Goal: Task Accomplishment & Management: Complete application form

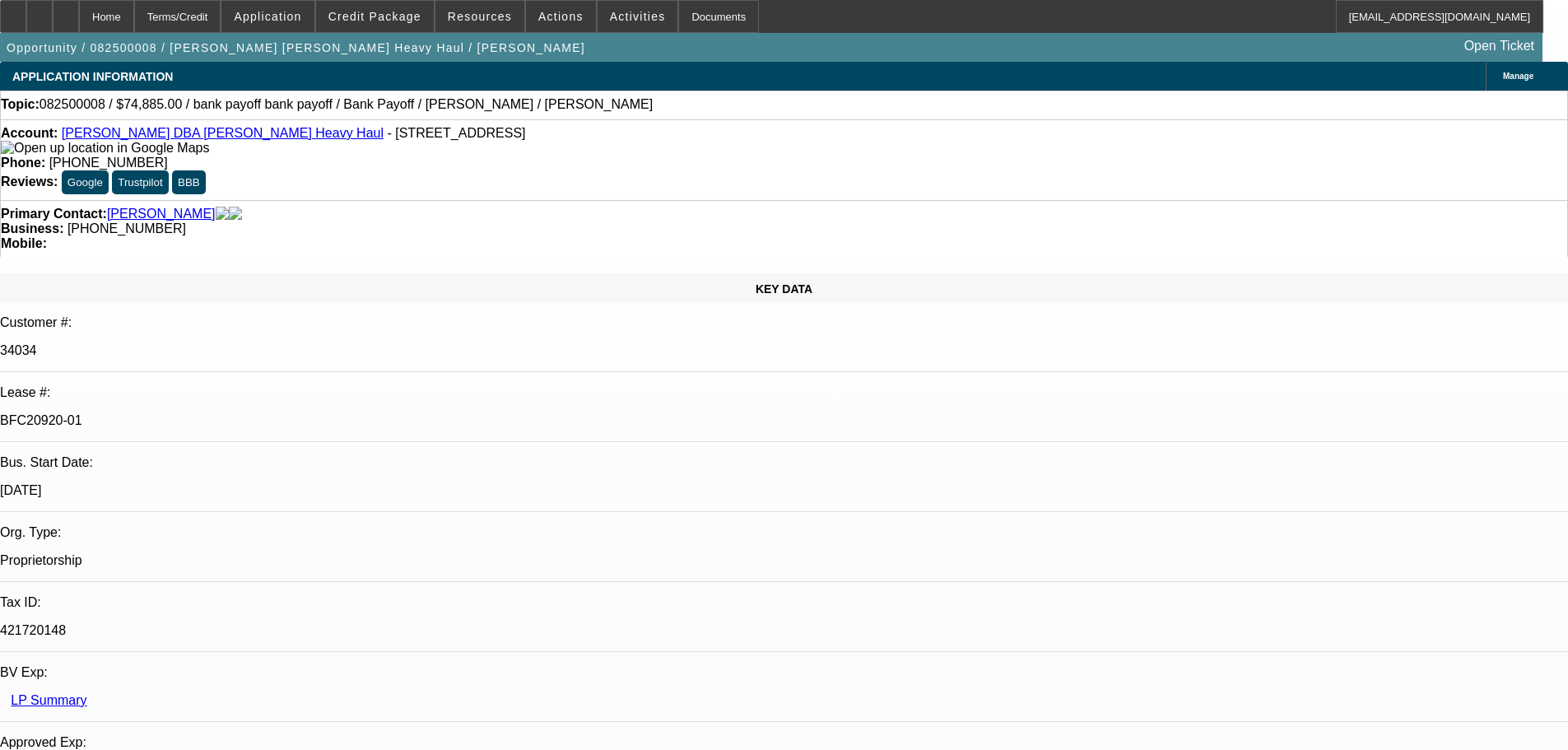
select select "0"
select select "2"
select select "0"
select select "6"
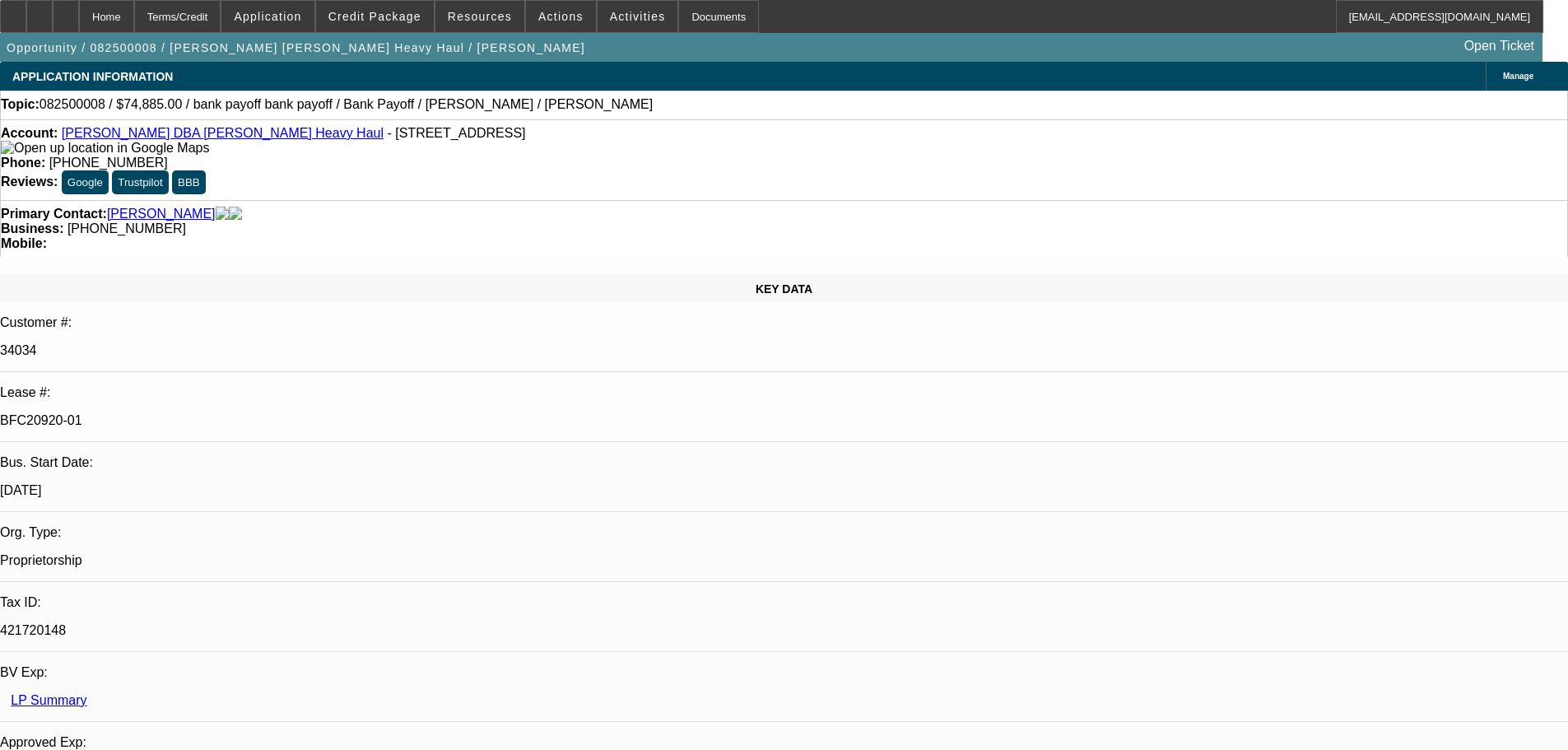
select select "0"
select select "2"
select select "0"
select select "6"
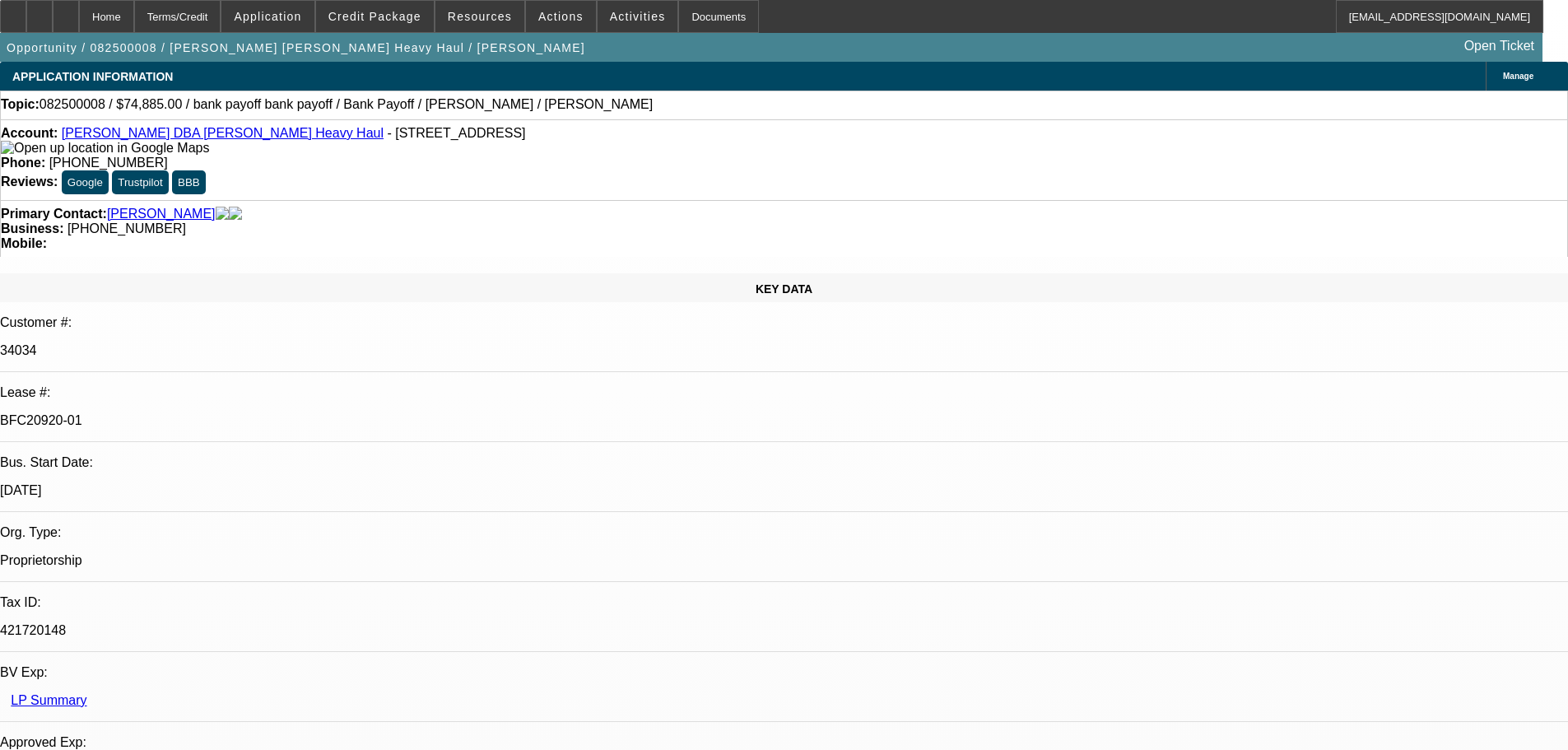
select select "0"
select select "2"
select select "0"
select select "6"
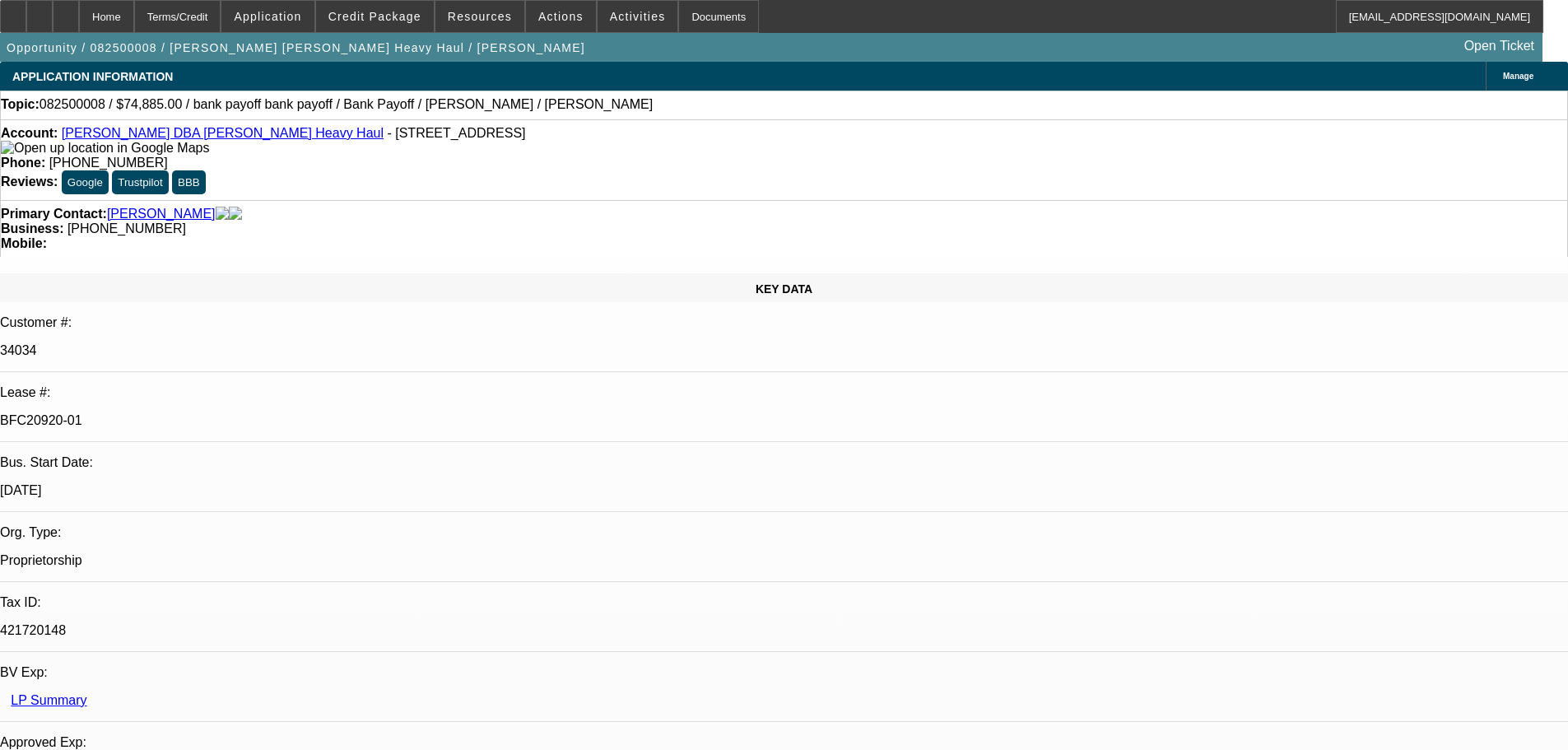
select select "0"
select select "2"
select select "0"
select select "6"
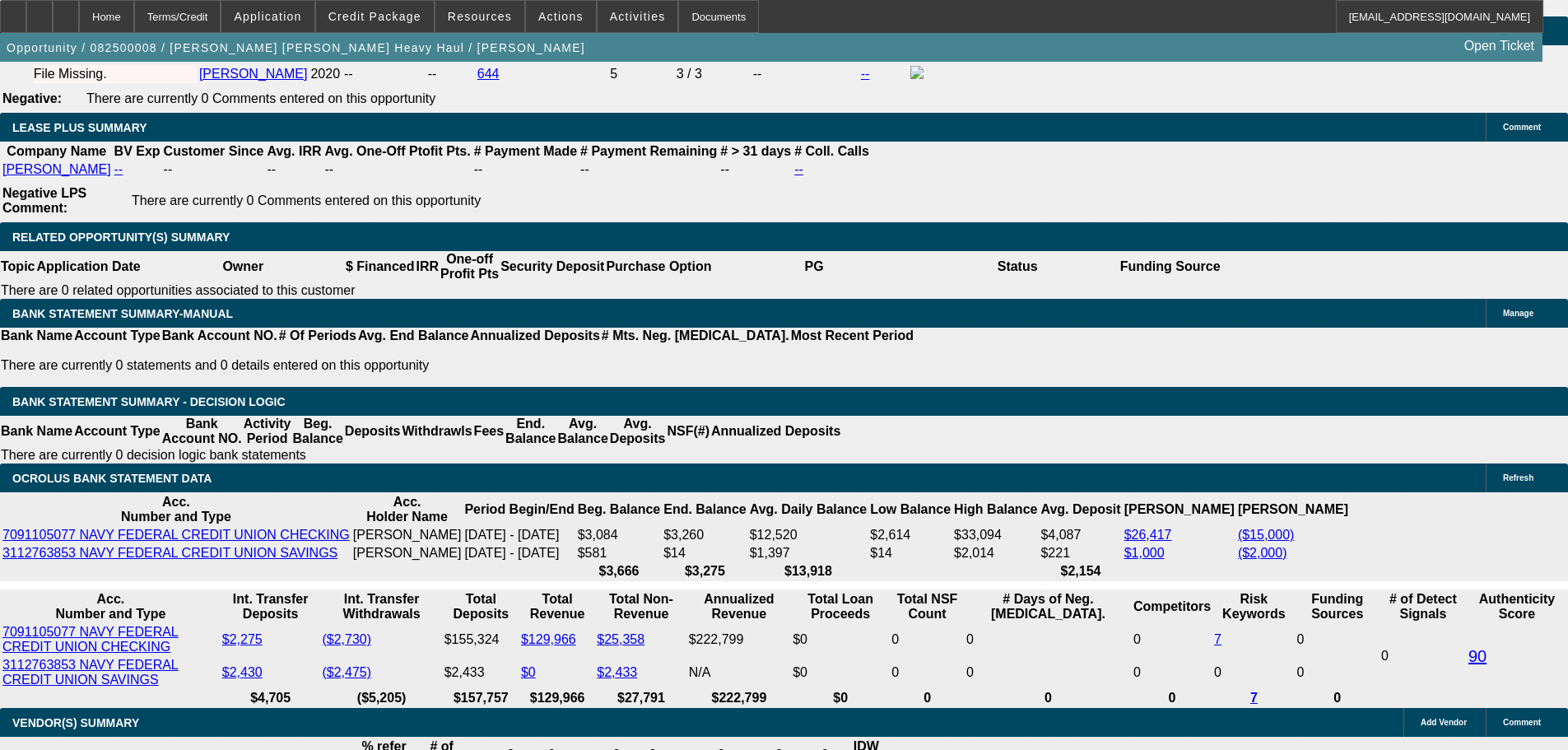
scroll to position [2798, 0]
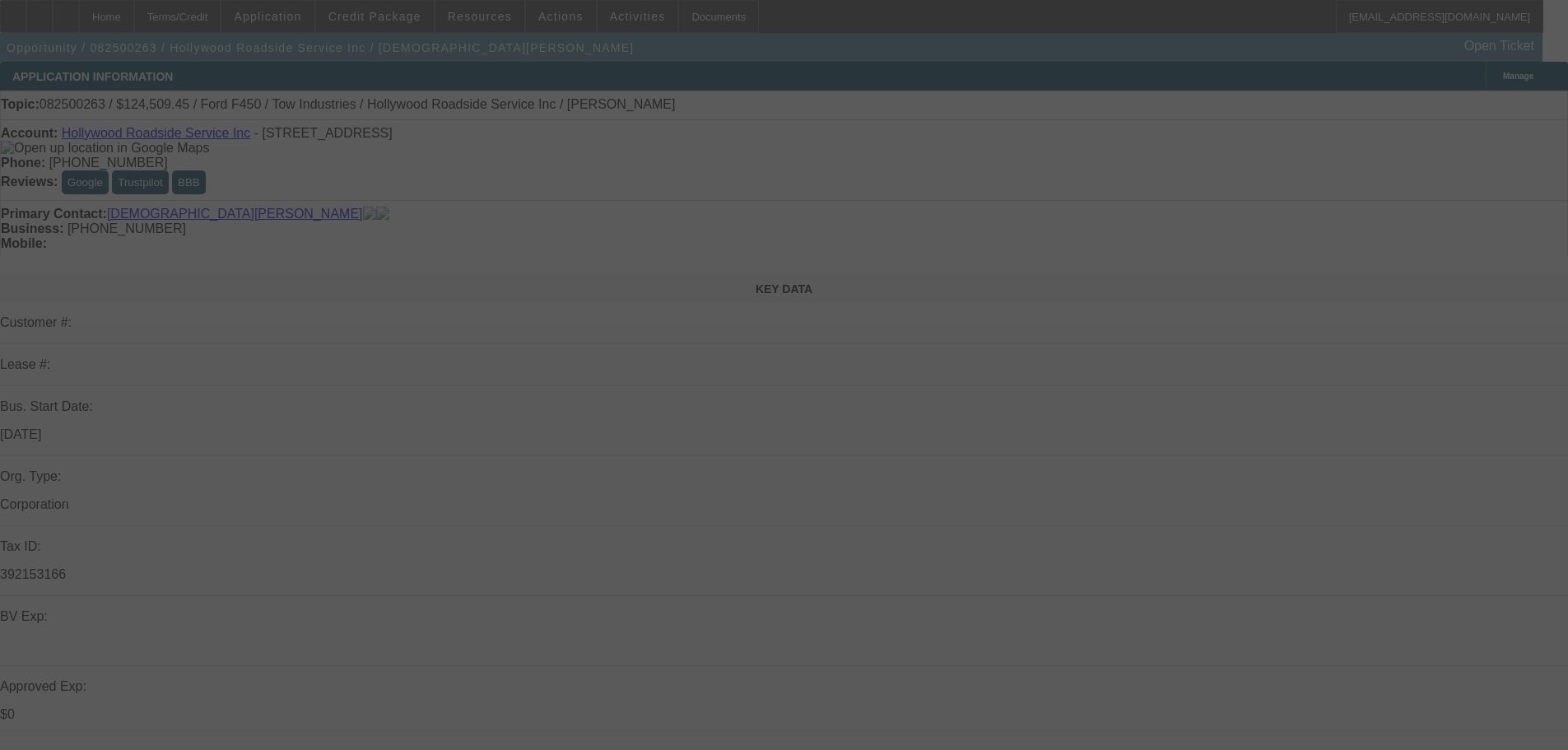
select select "0.2"
select select "2"
select select "0.1"
select select "4"
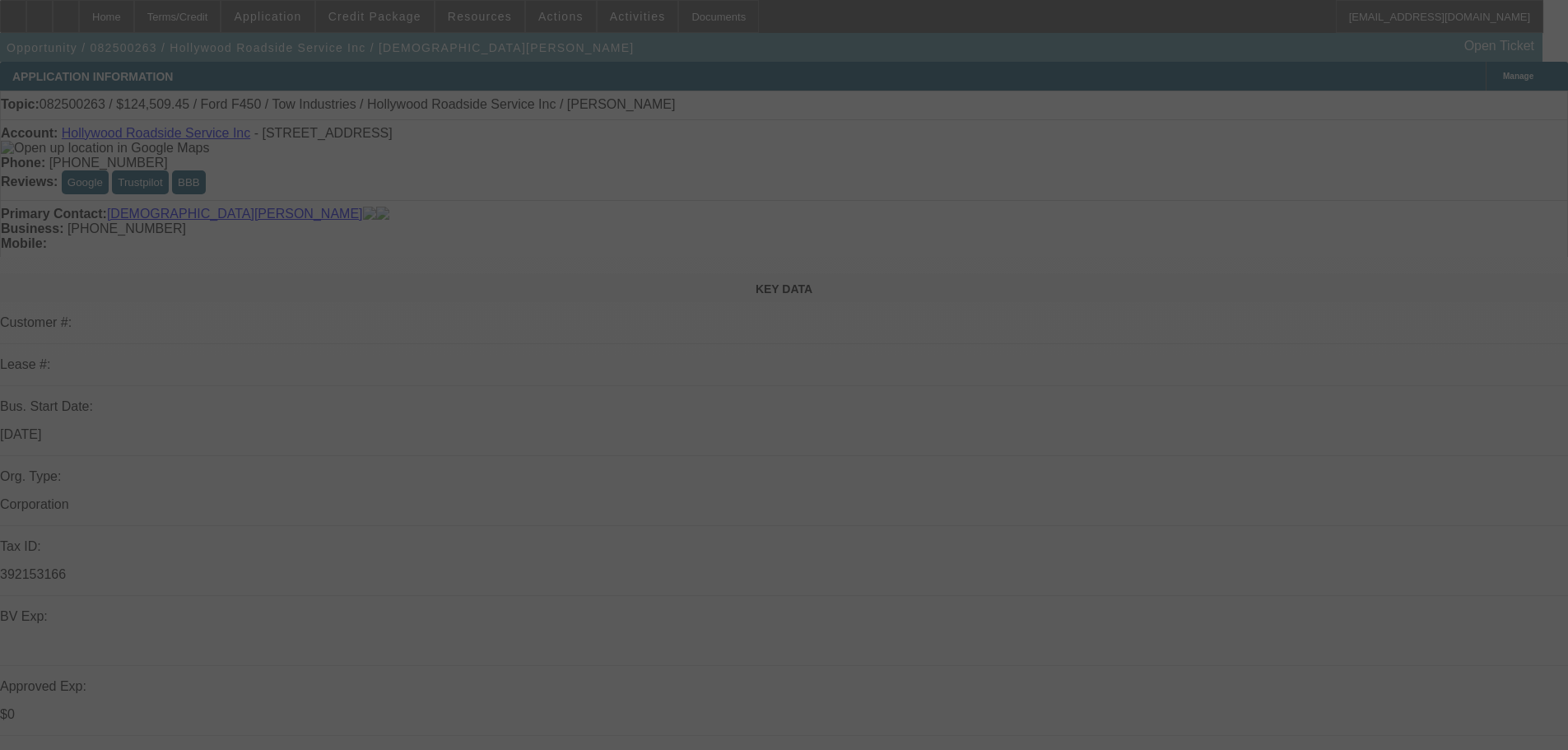
select select "0"
select select "0.1"
select select "4"
select select "0.15"
select select "2"
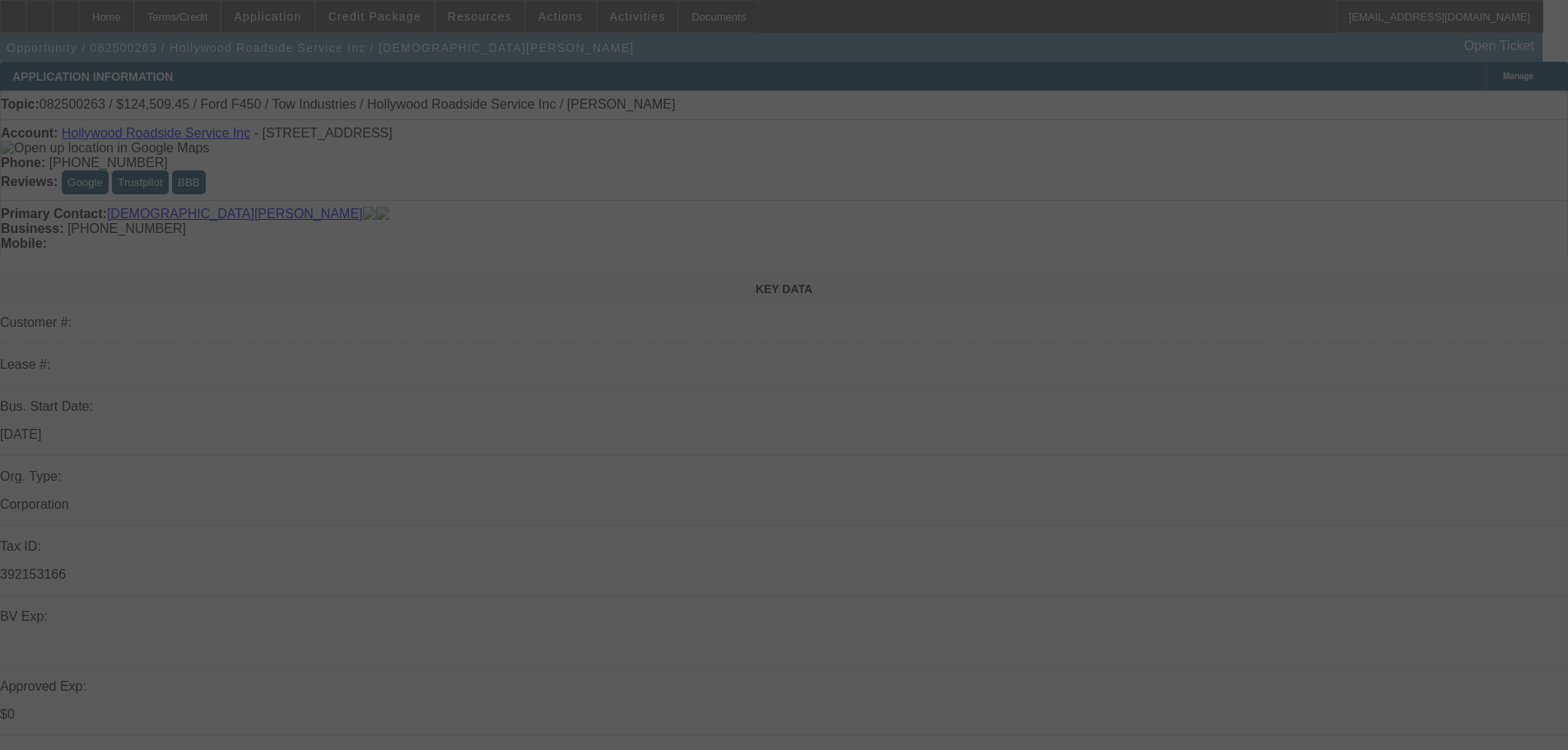
select select "2"
select select "0.1"
select select "4"
select select "0.15"
select select "0"
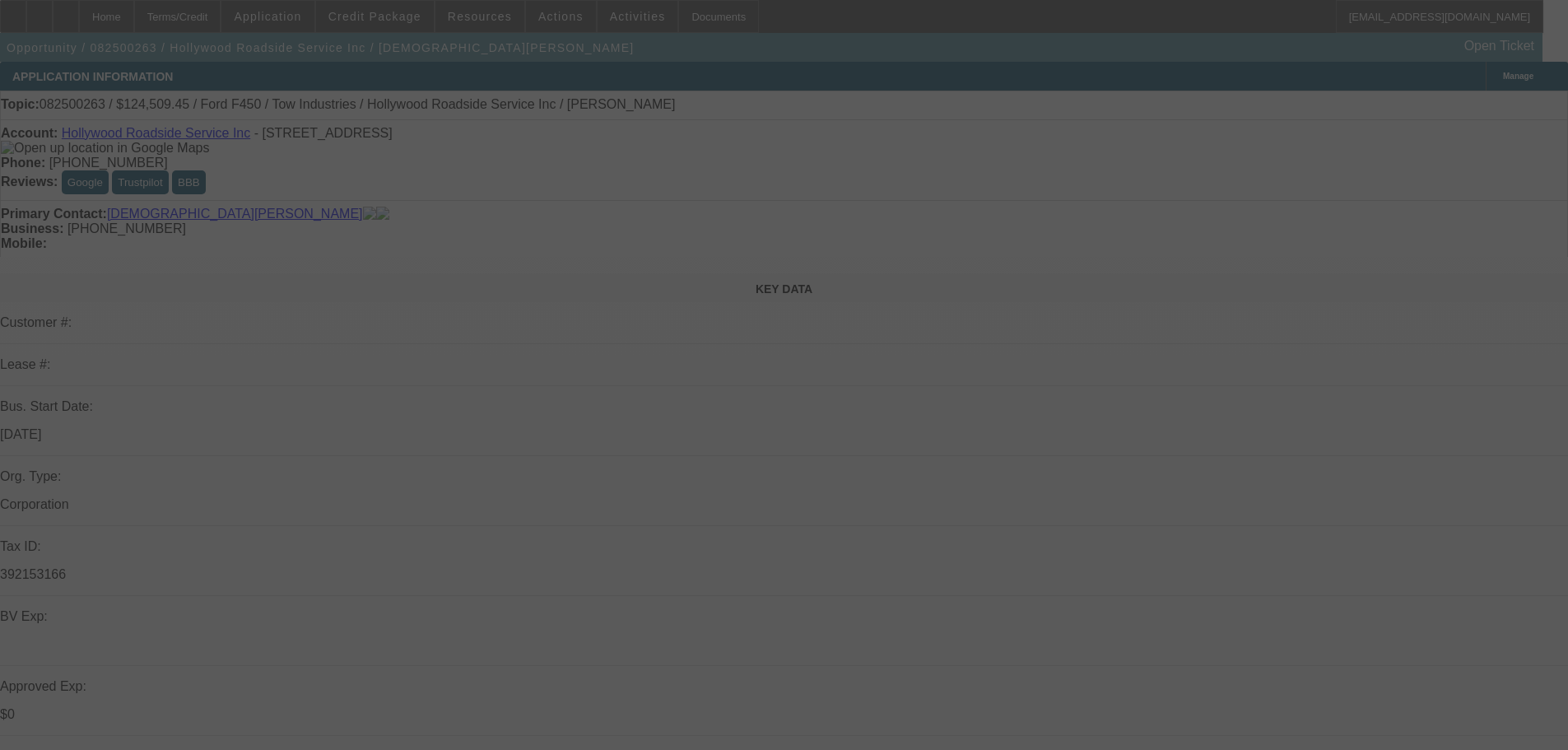
select select "3"
select select "0.1"
select select "4"
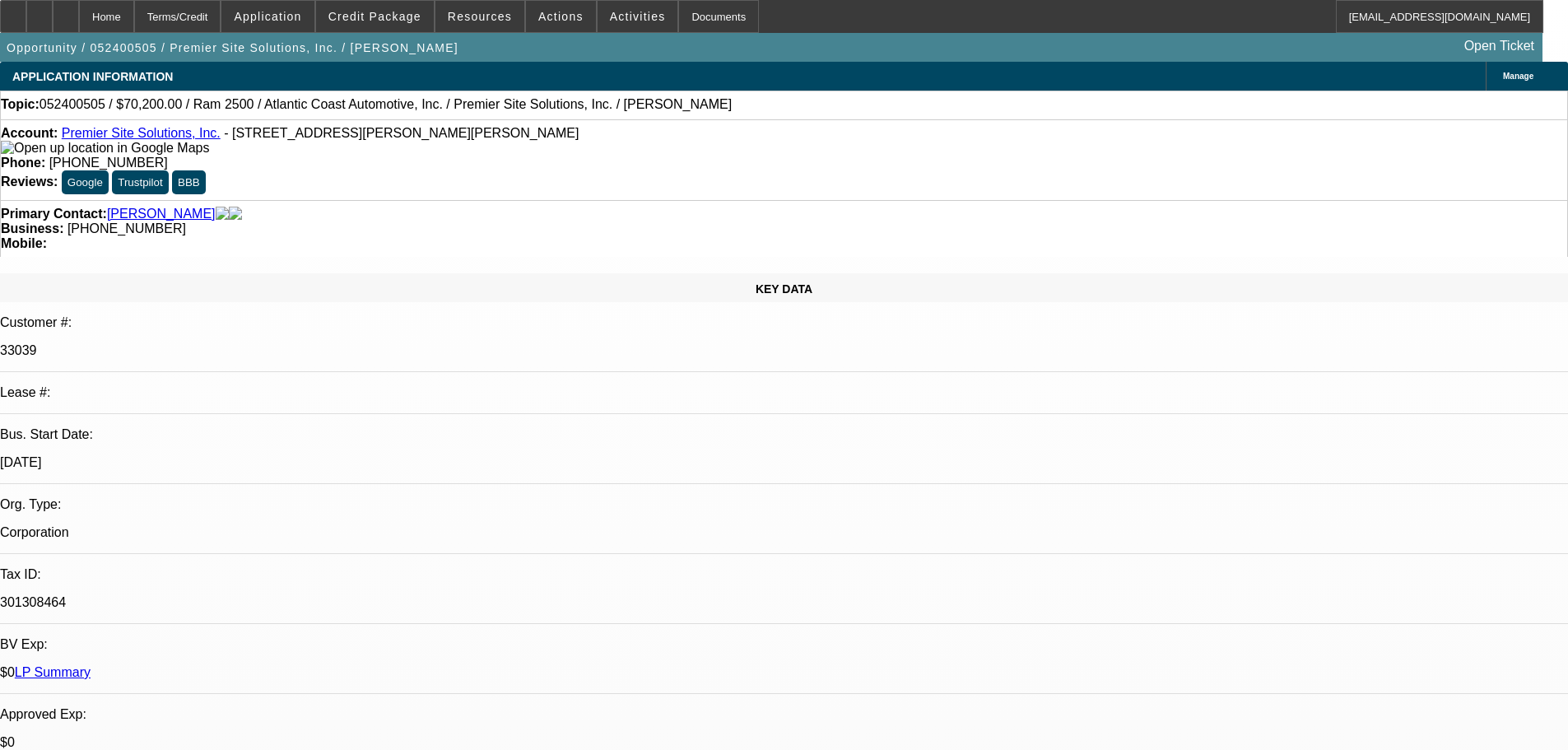
select select "0"
select select "6"
select select "0"
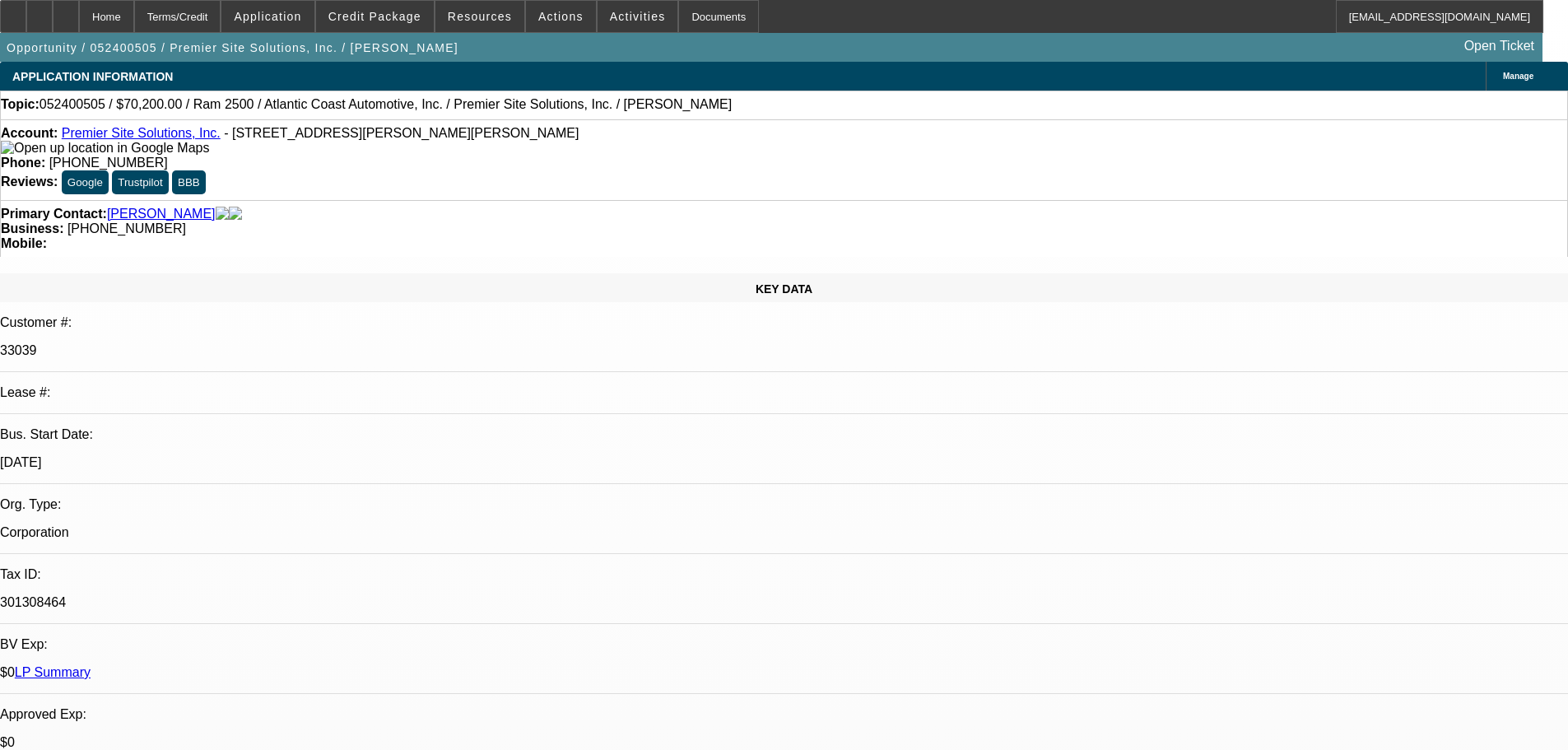
select select "0"
select select "6"
select select "0"
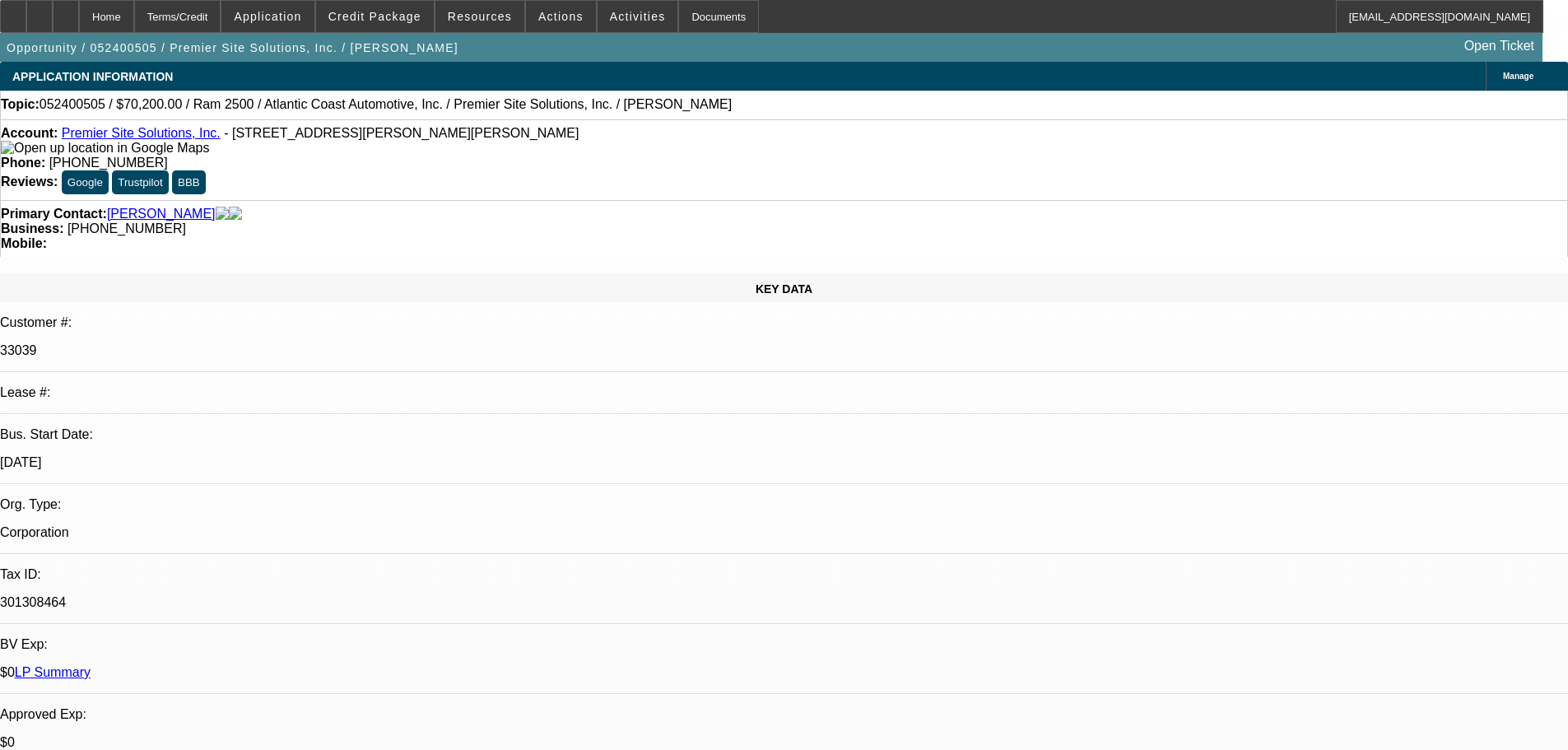
select select "0"
select select "6"
select select "0"
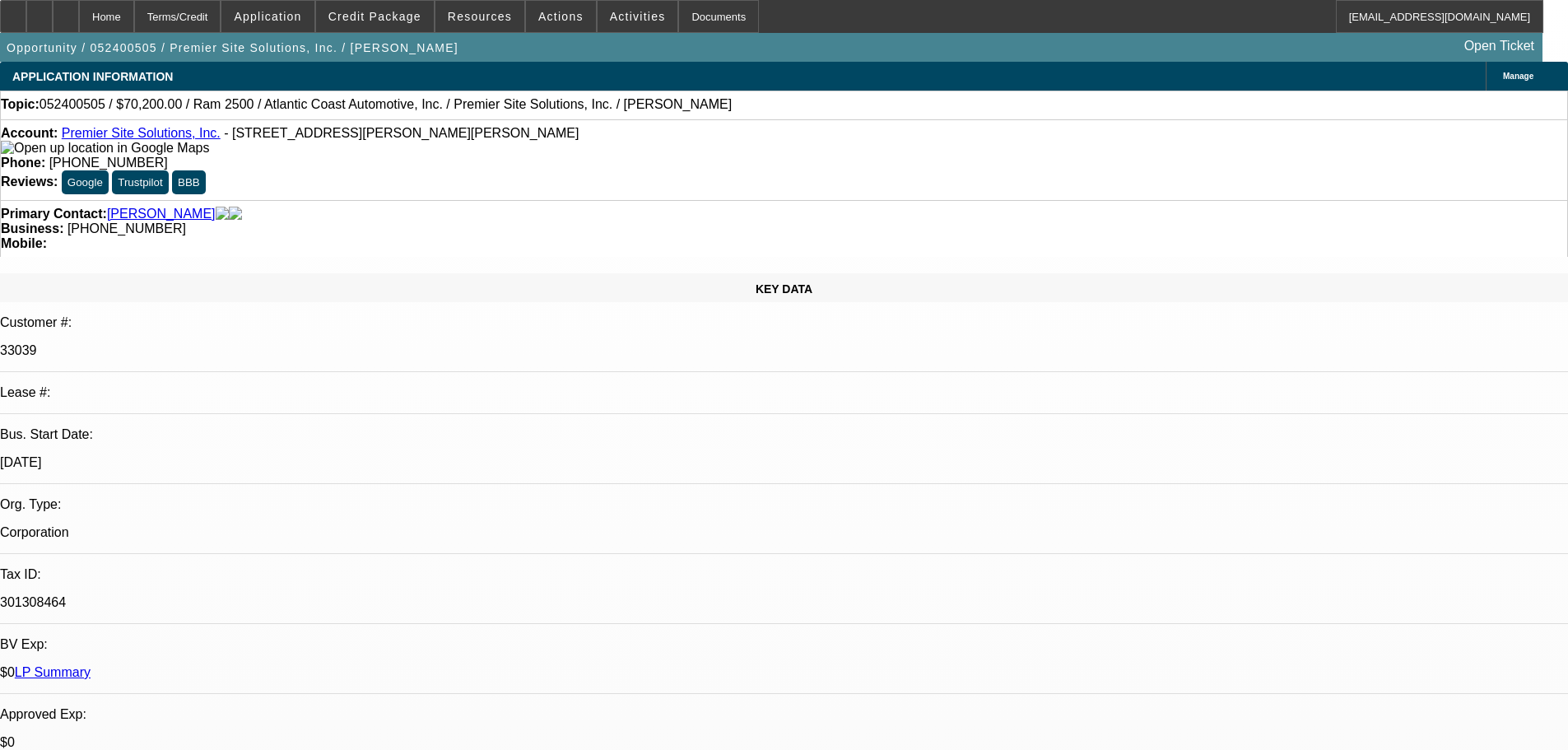
select select "6"
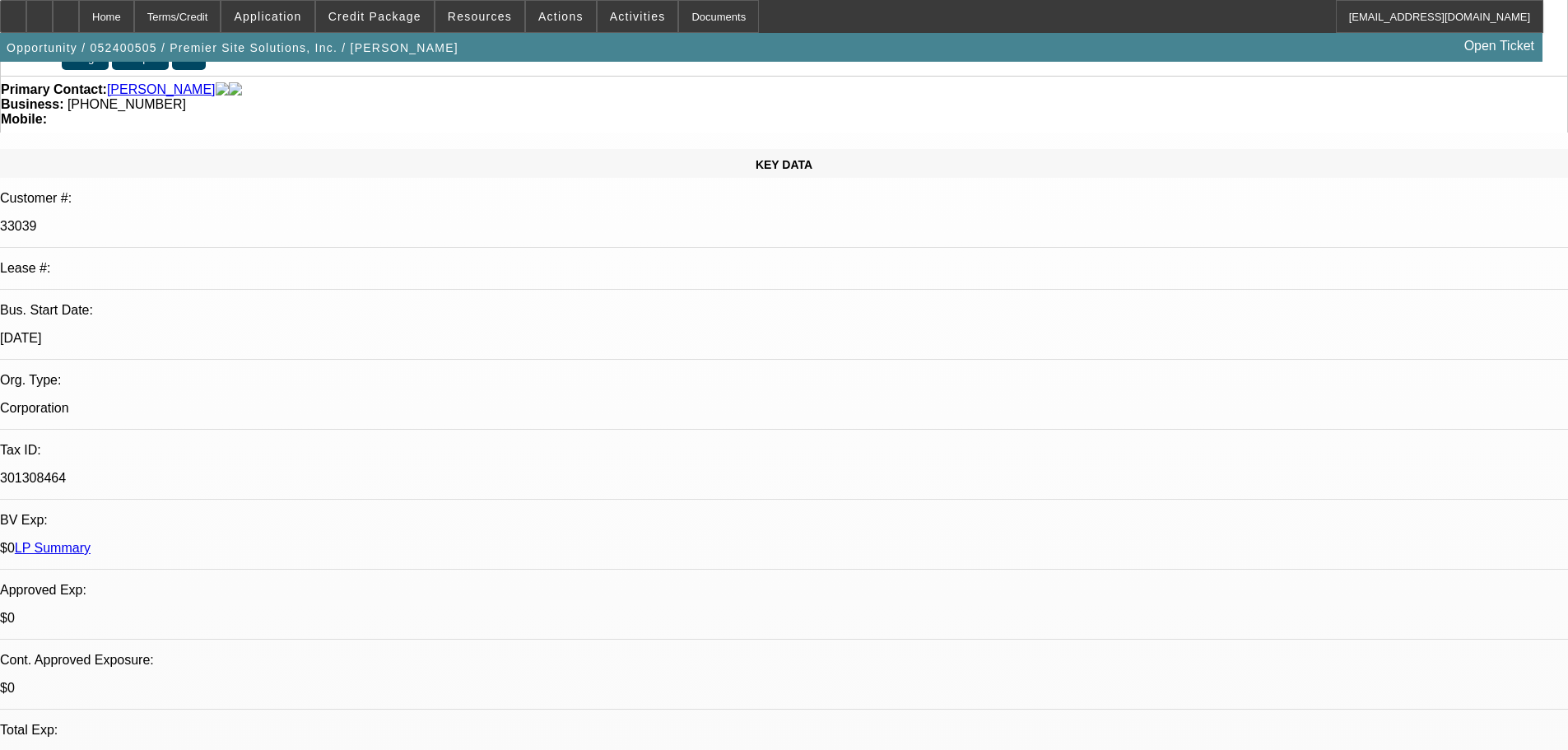
scroll to position [165, 0]
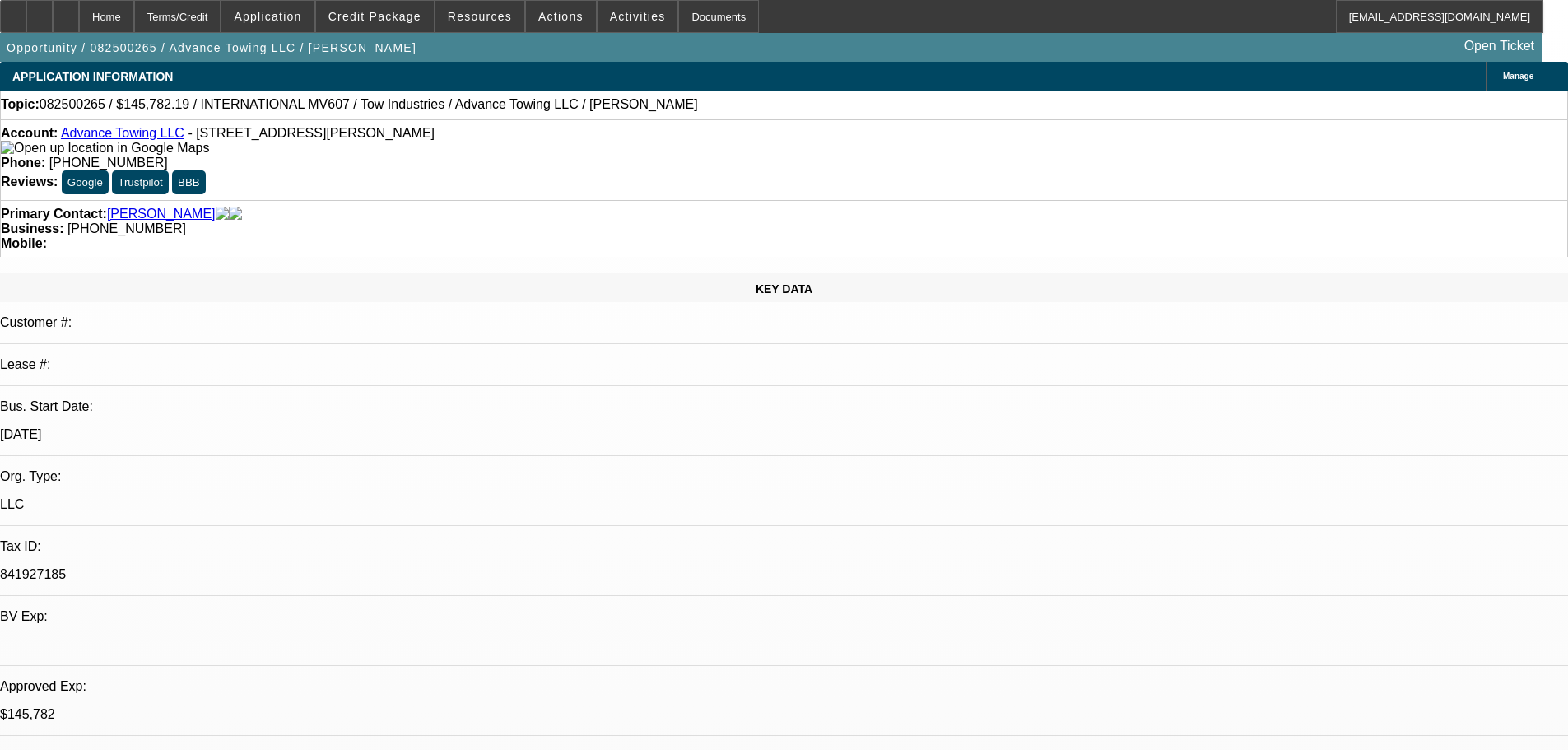
select select "0"
select select "2"
select select "0.1"
select select "4"
select select "0"
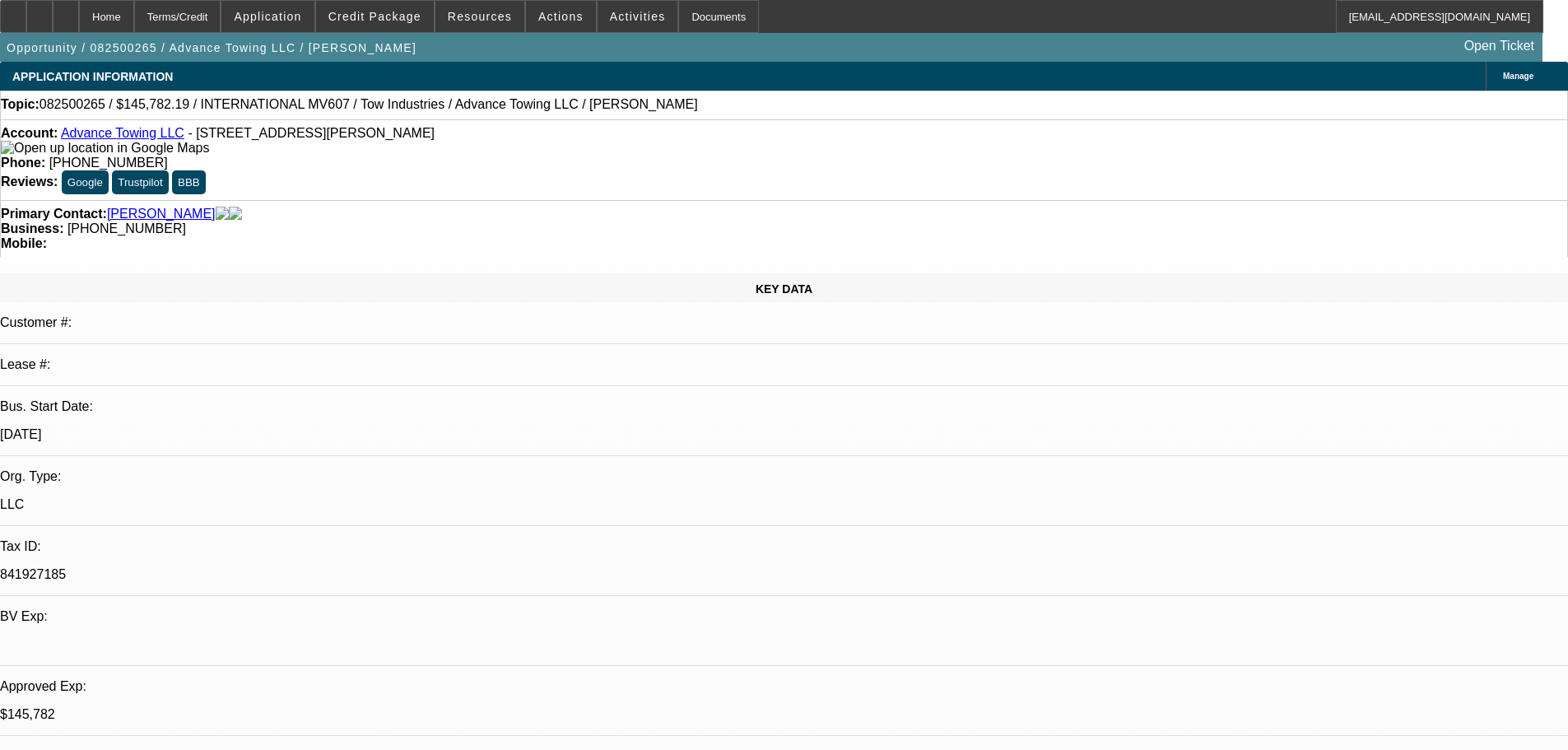
select select "2"
select select "0.1"
select select "4"
select select "2"
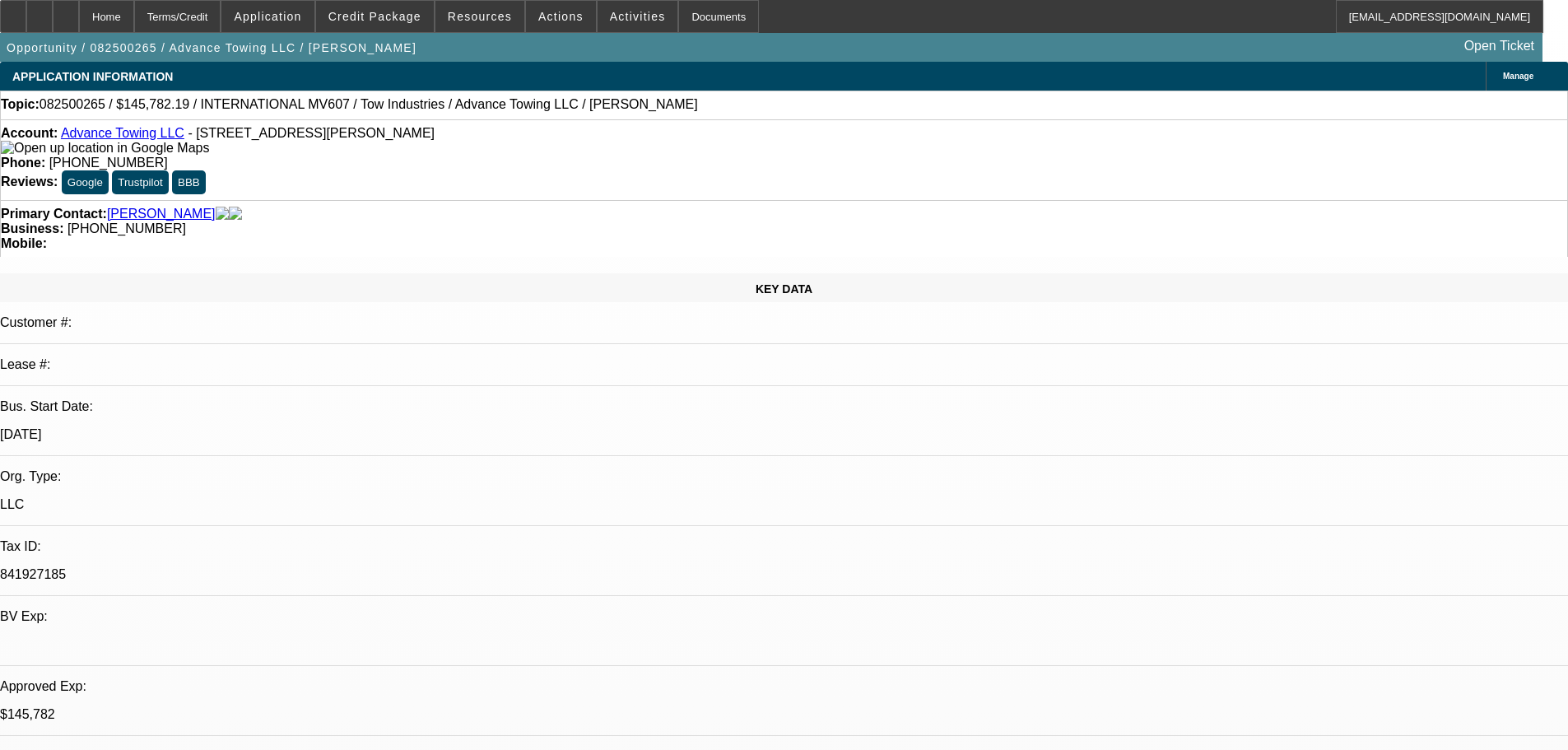
select select "0.1"
select select "4"
select select "0"
select select "2"
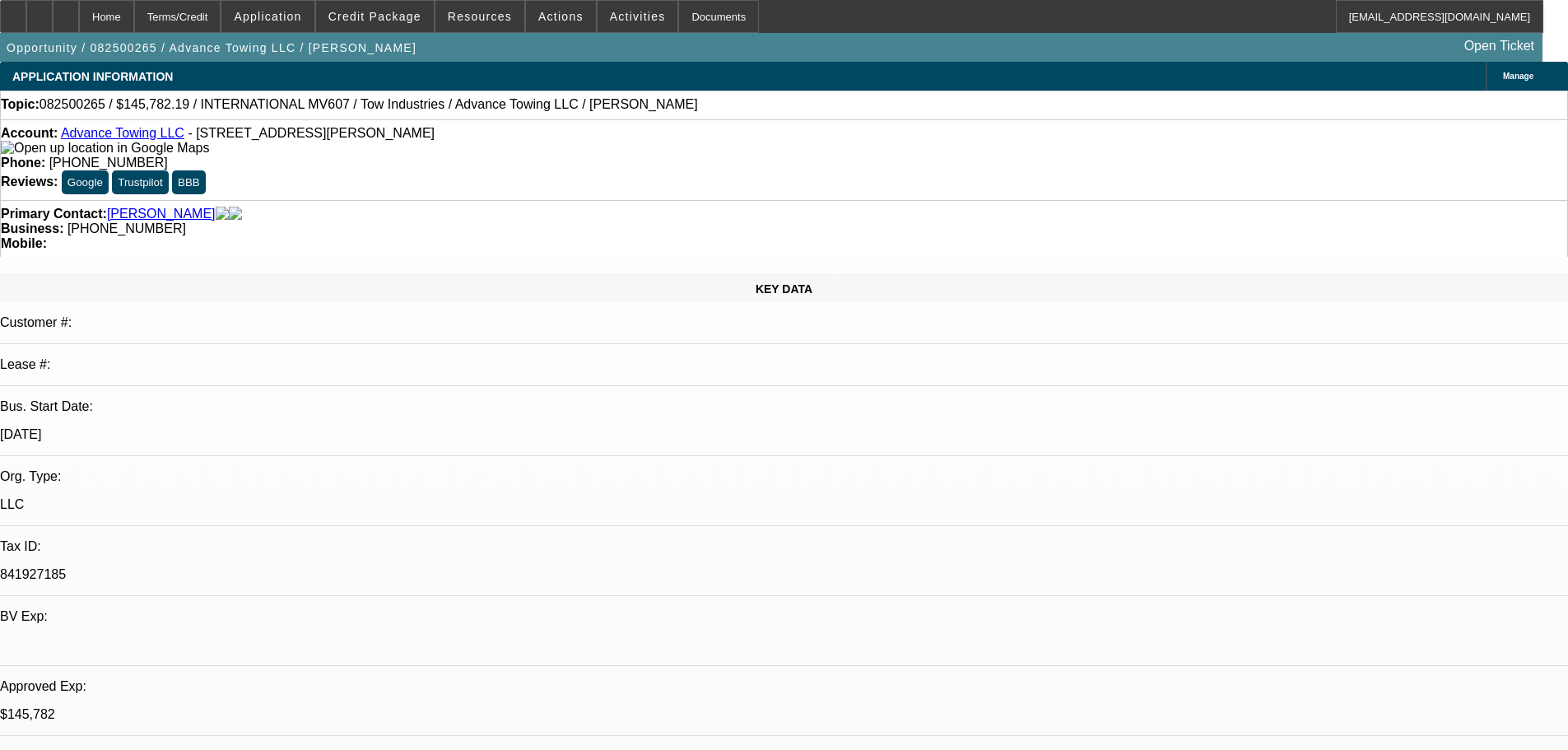
select select "0.1"
select select "4"
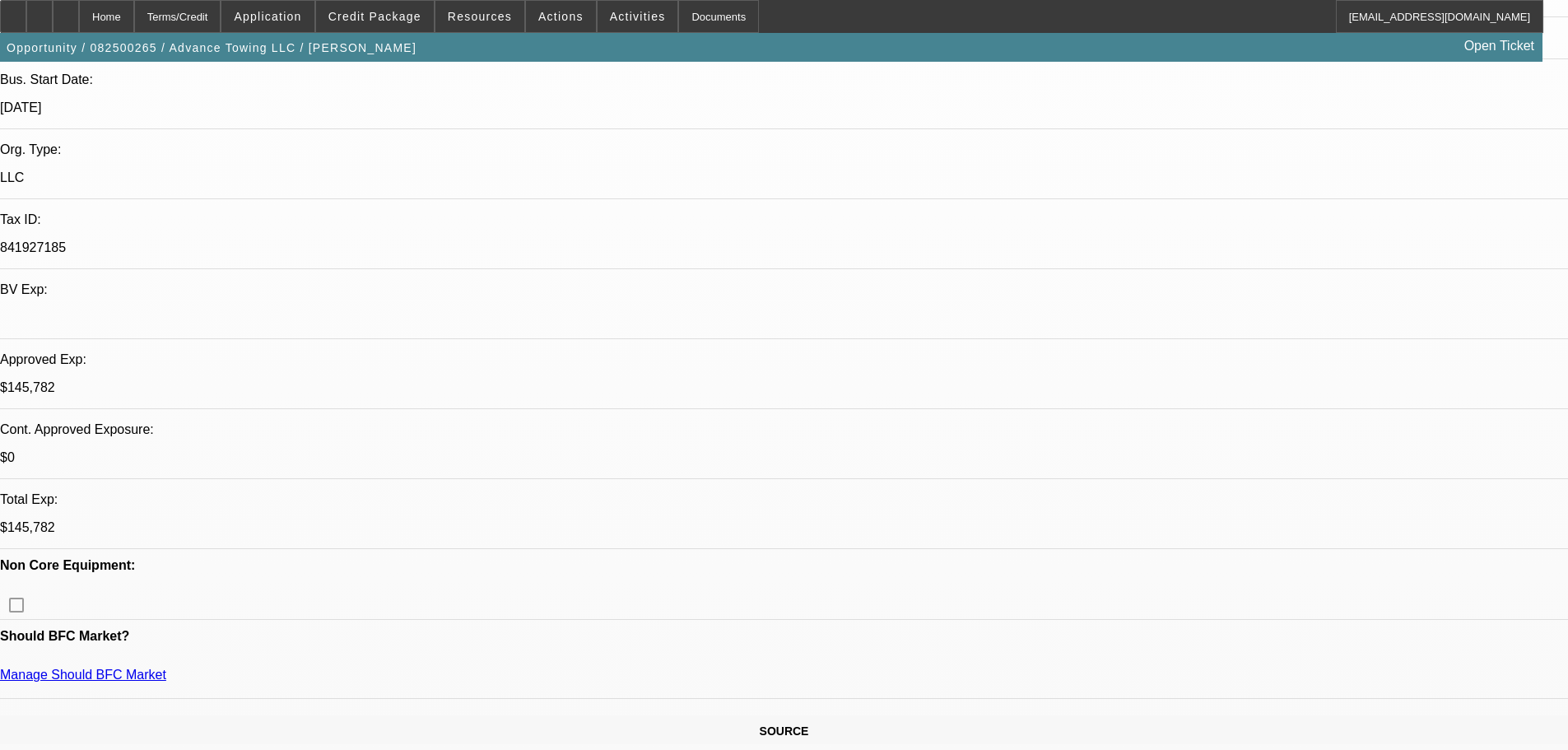
scroll to position [494, 0]
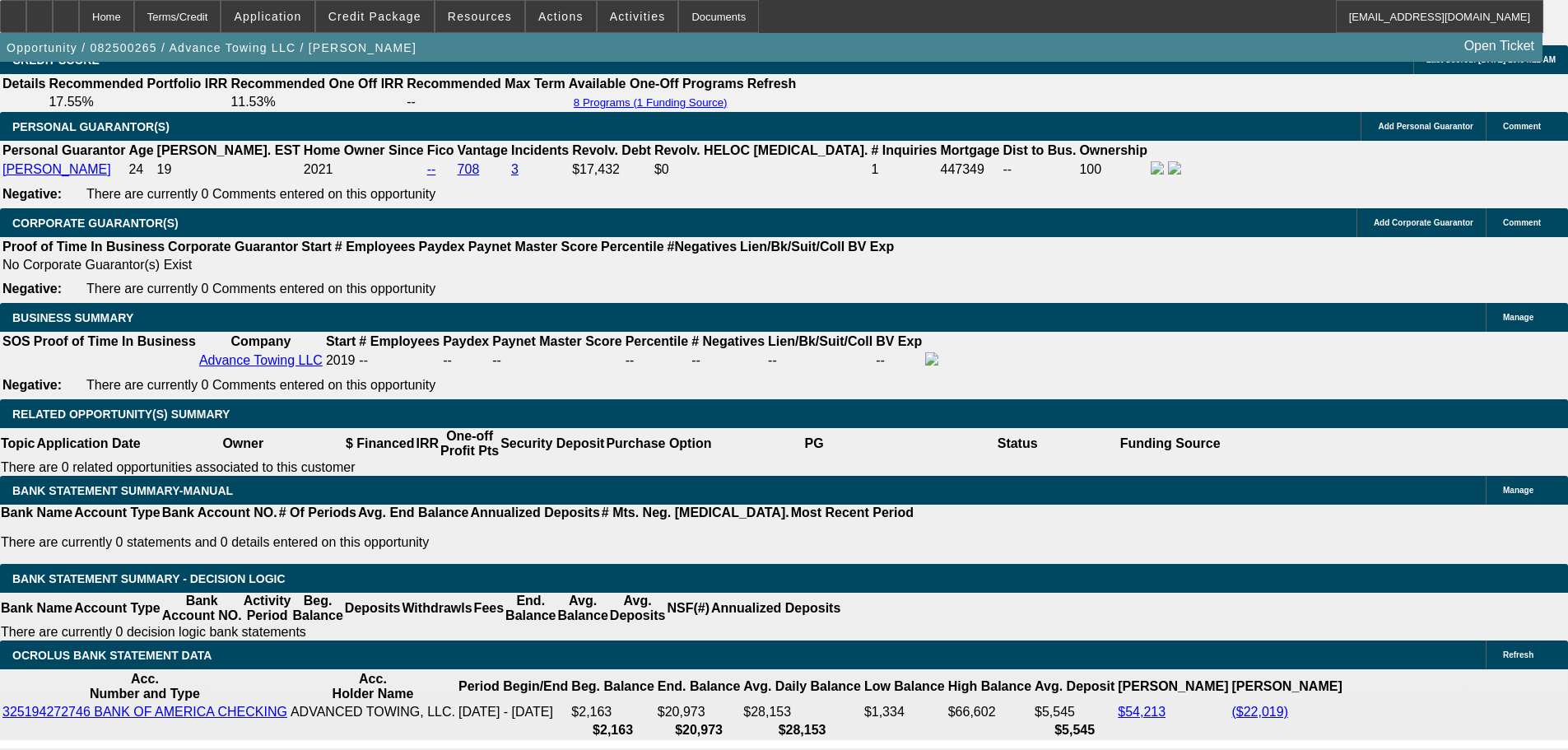
scroll to position [2469, 0]
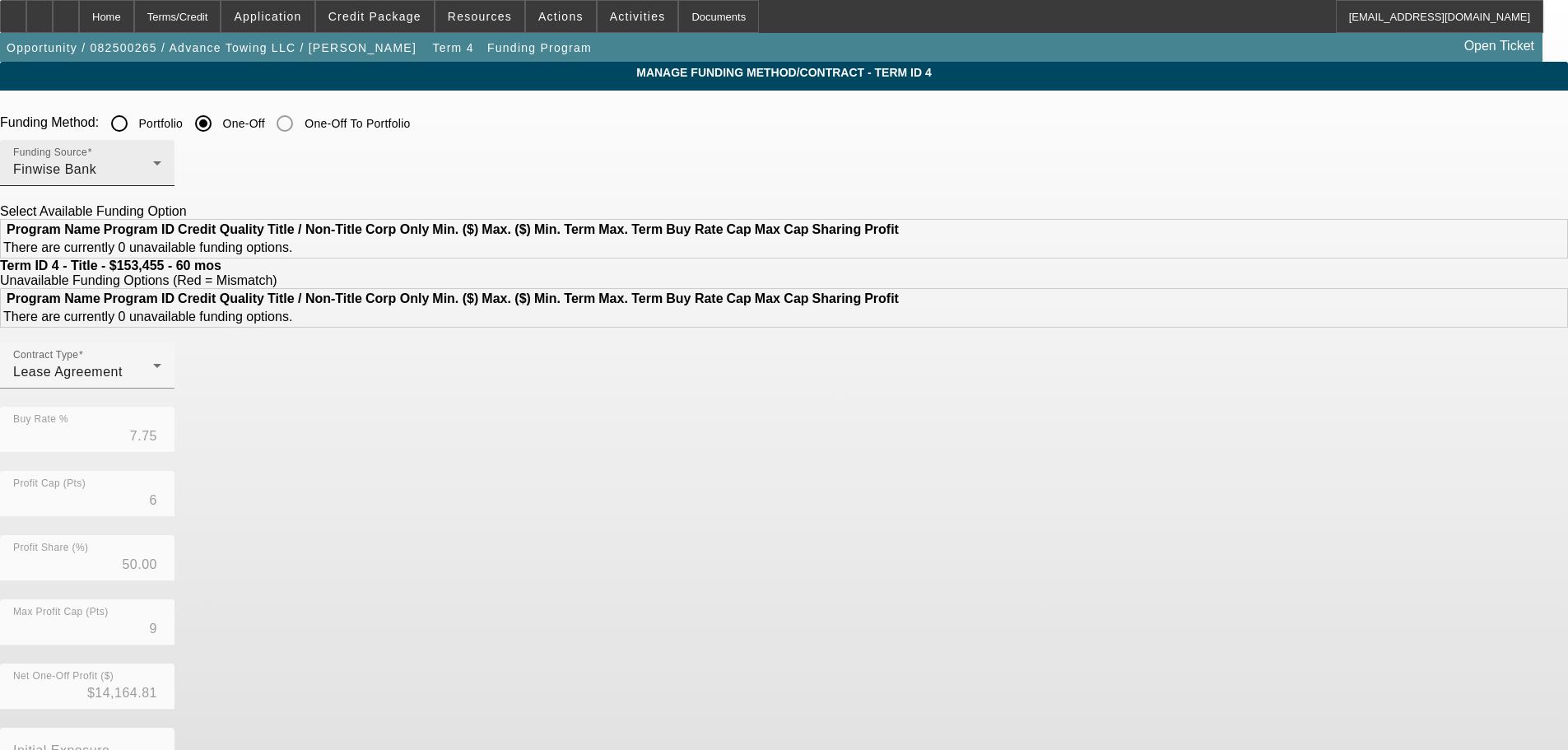
click at [161, 159] on div "Funding Source Finwise Bank" at bounding box center [87, 162] width 148 height 46
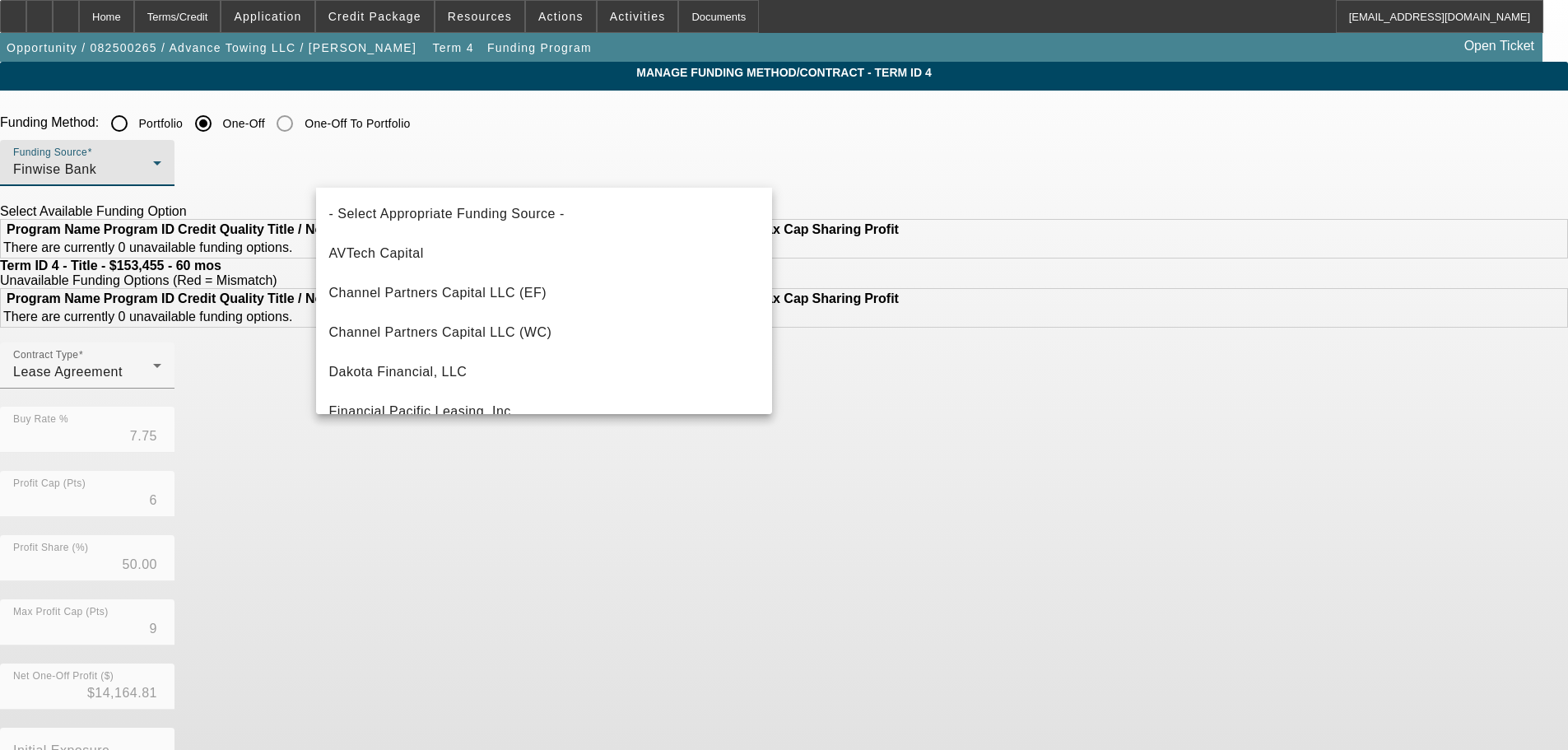
scroll to position [57, 0]
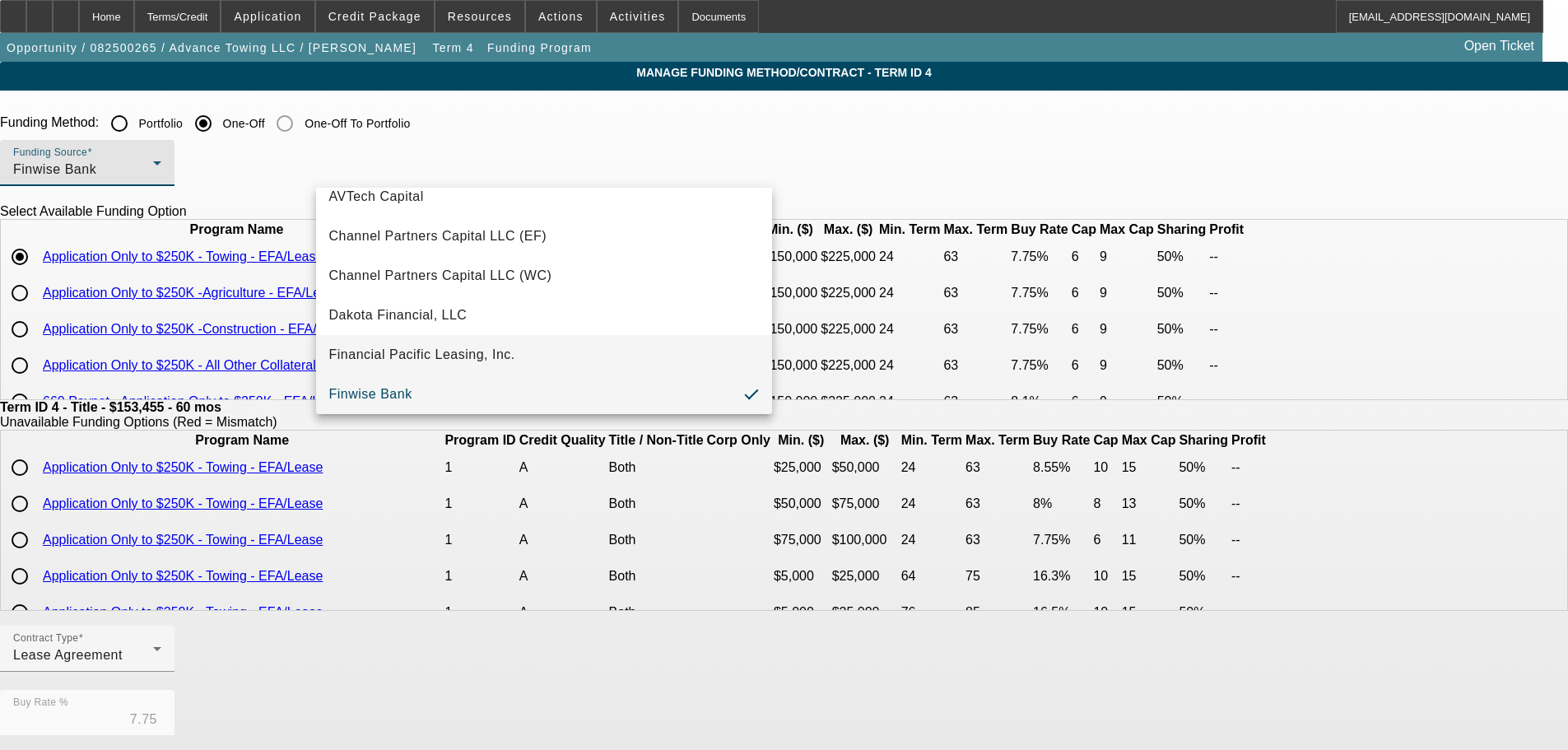
click at [453, 350] on span "Financial Pacific Leasing, Inc." at bounding box center [421, 354] width 186 height 20
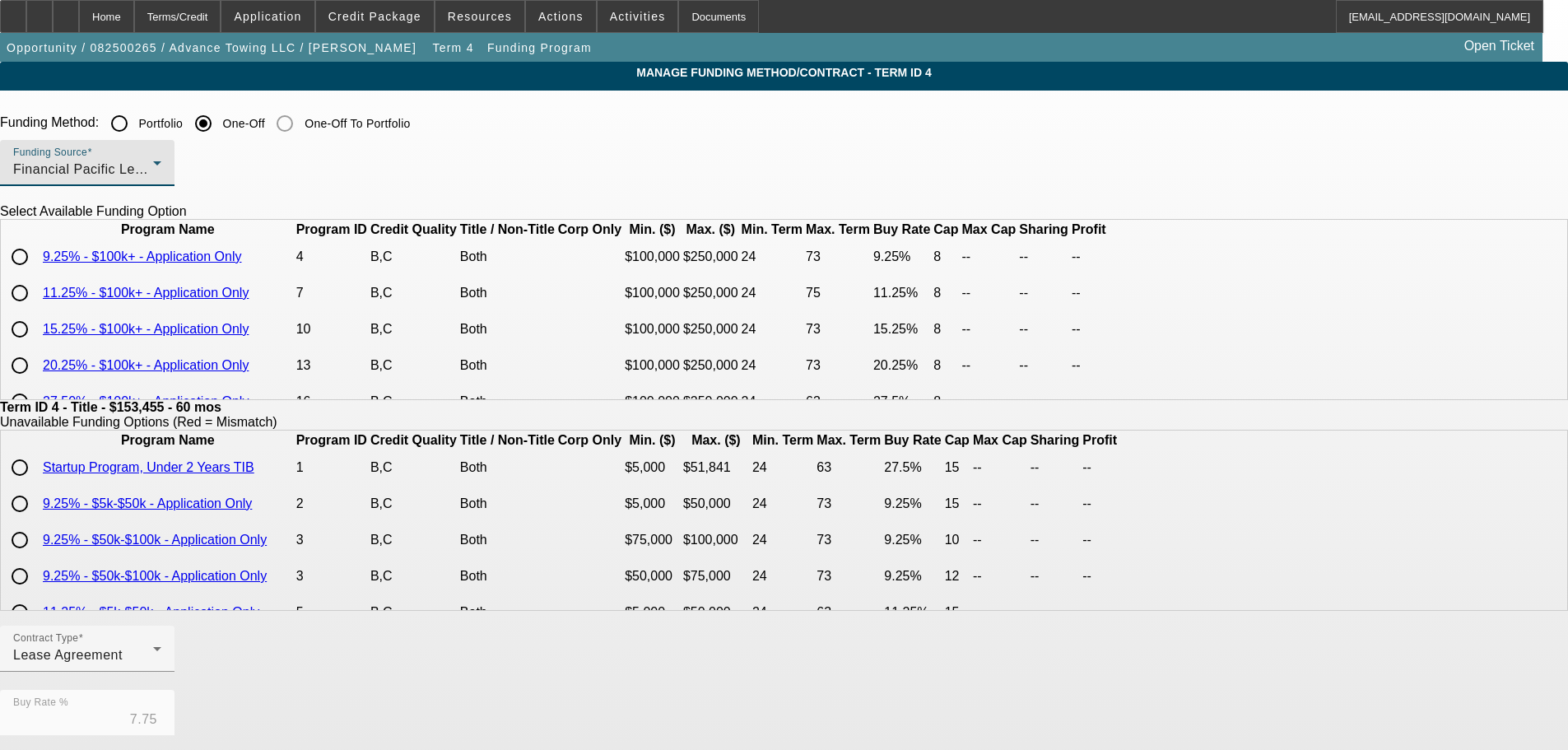
click at [36, 273] on input "radio" at bounding box center [19, 256] width 33 height 33
radio input "true"
type input "9.25"
type input "8"
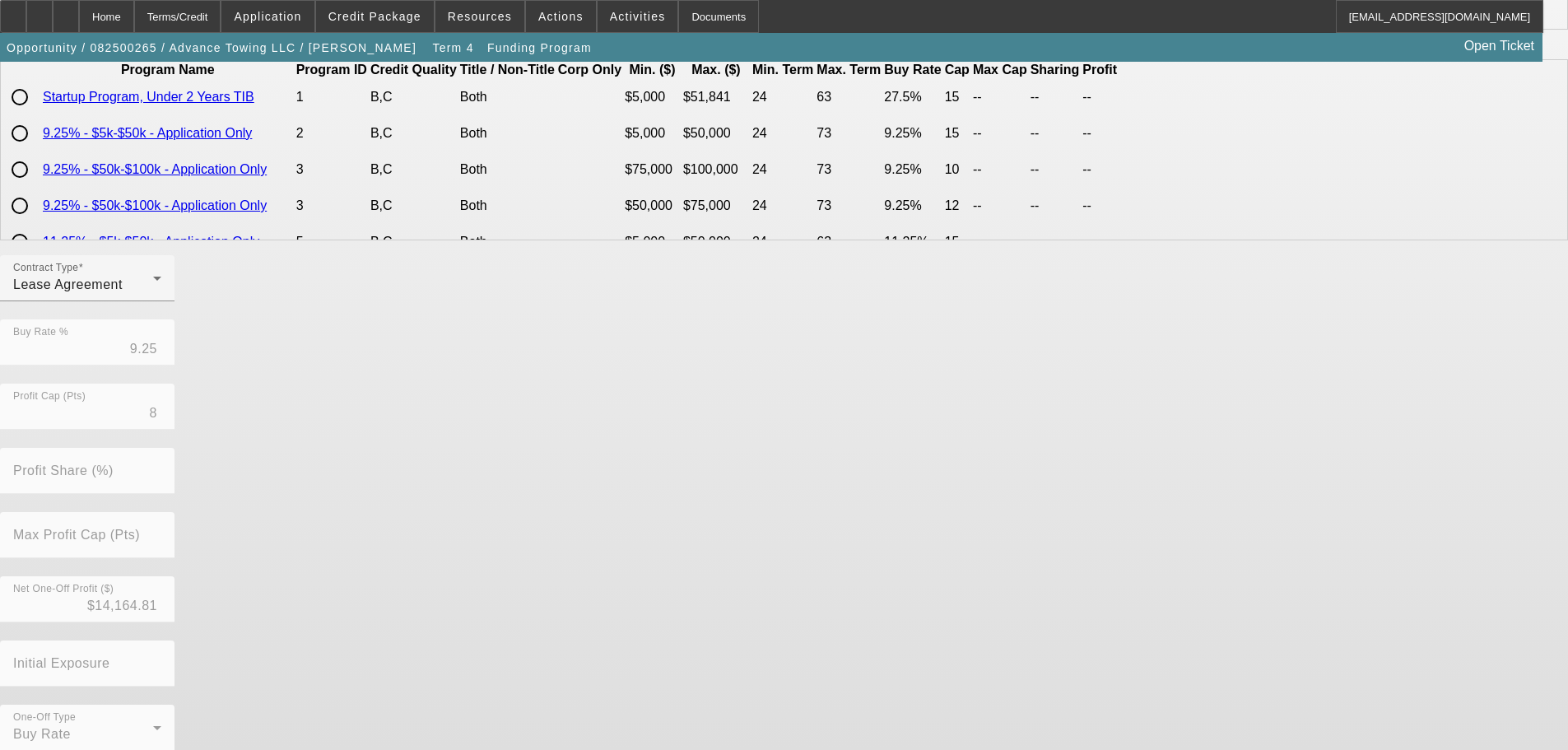
scroll to position [388, 0]
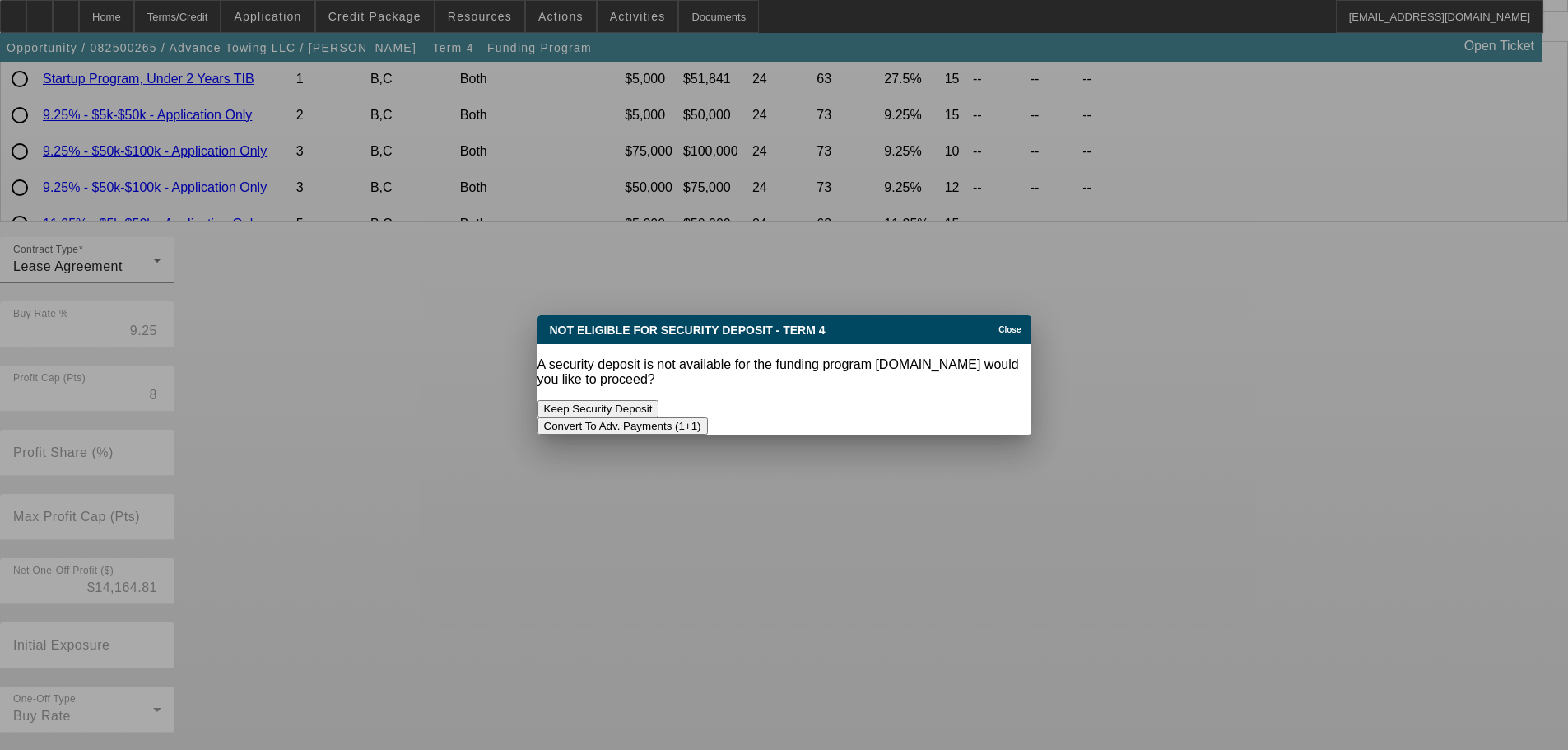
click at [708, 417] on button "Convert To Adv. Payments (1+1)" at bounding box center [622, 426] width 171 height 17
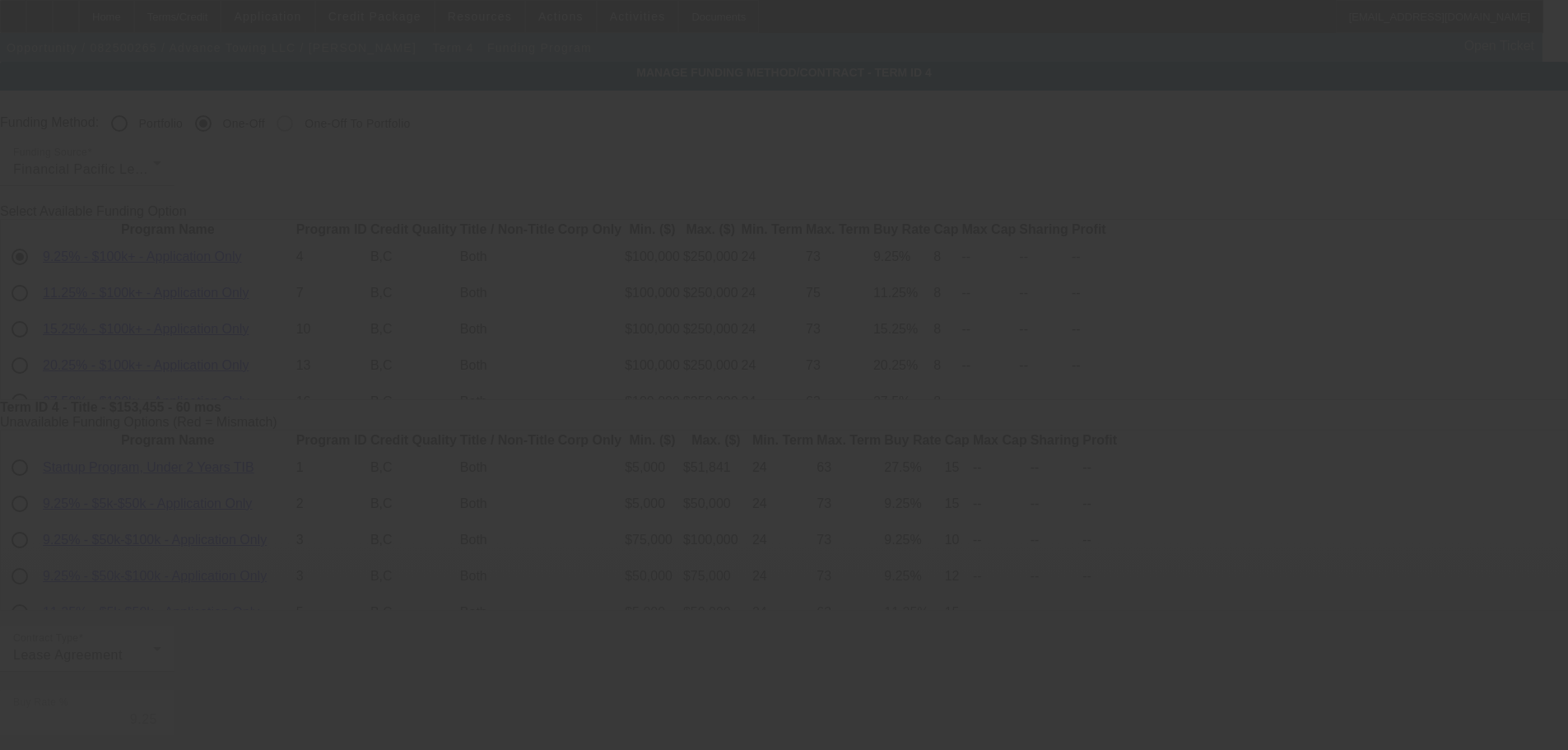
scroll to position [388, 0]
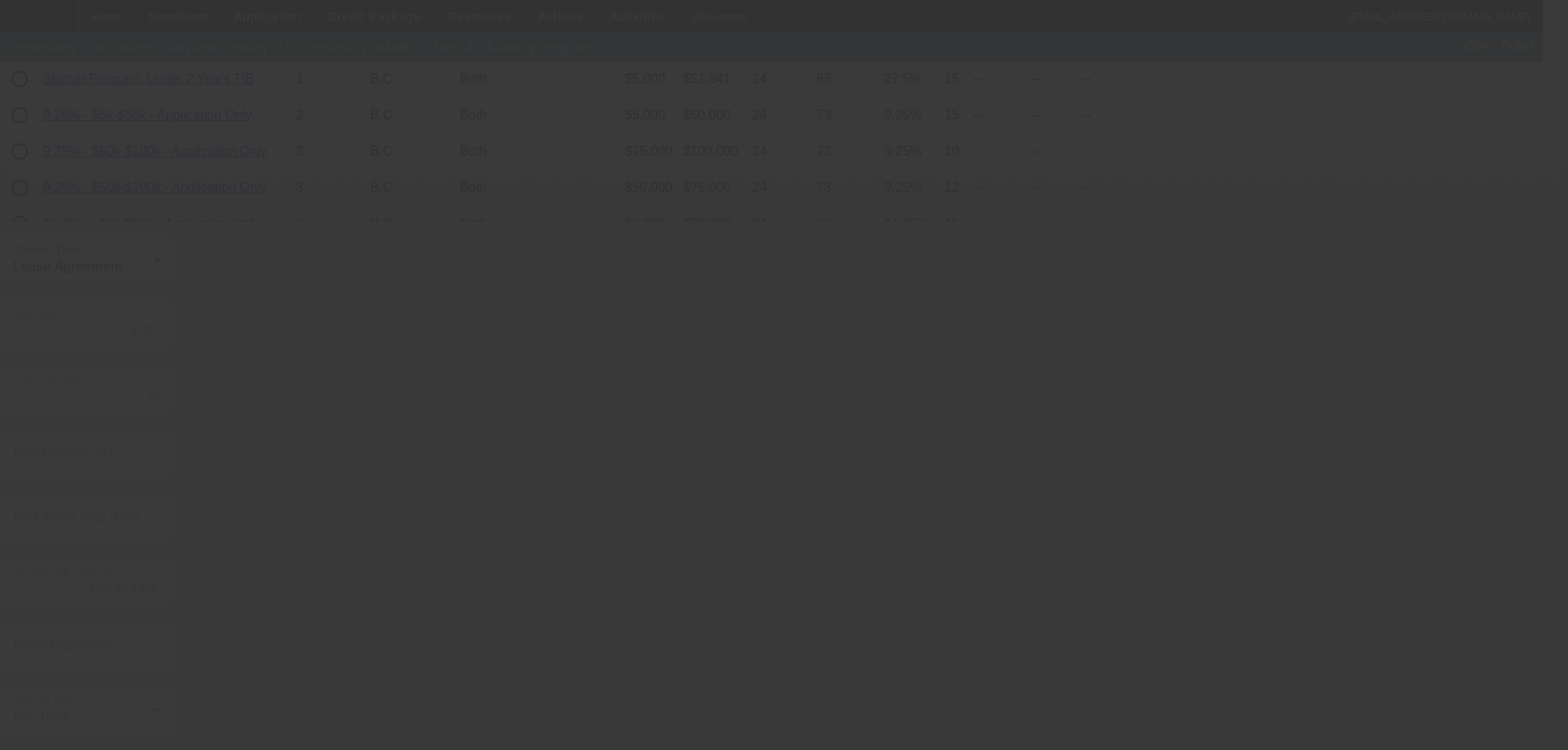
type input "7.75"
type input "6"
type input "50.00"
type input "9"
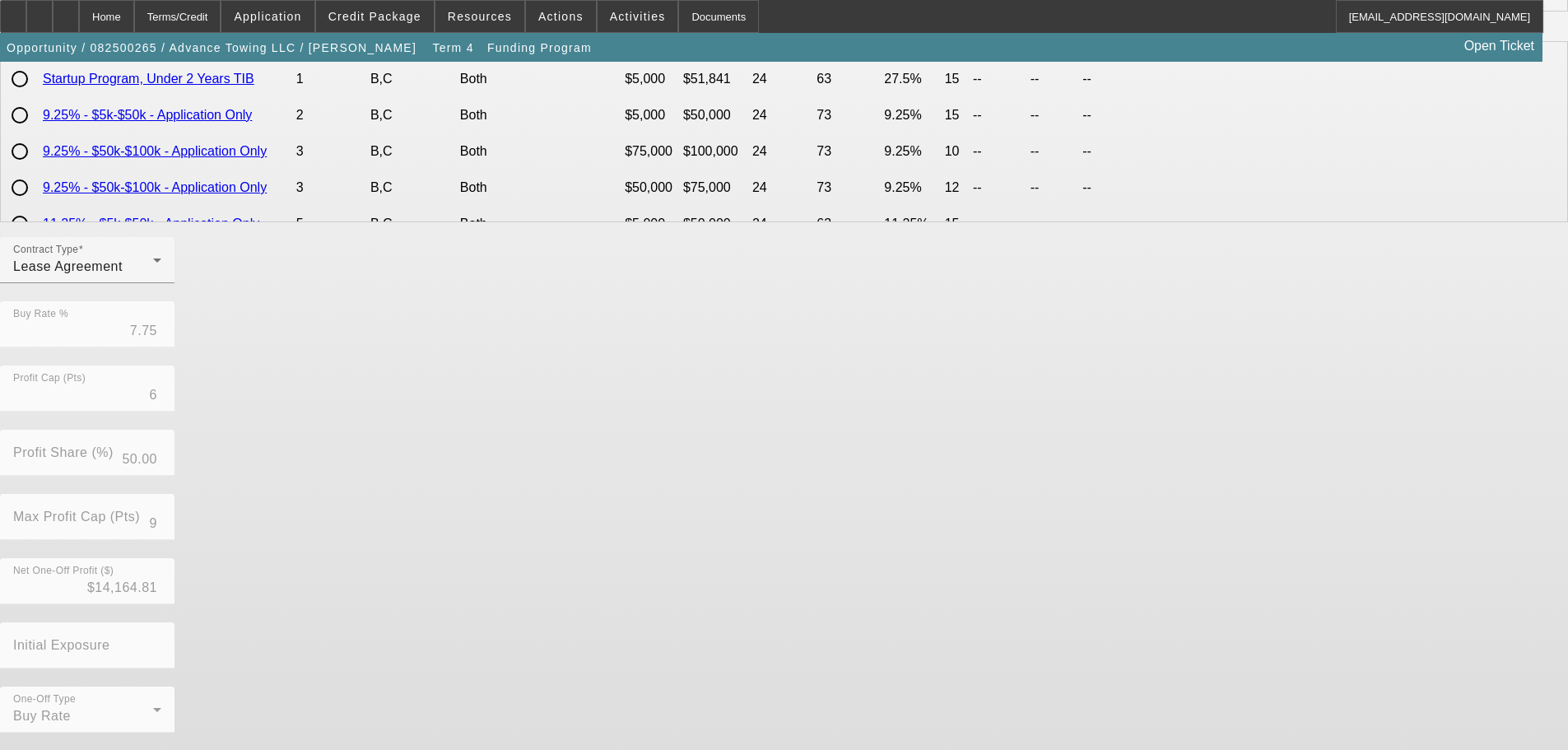
scroll to position [0, 0]
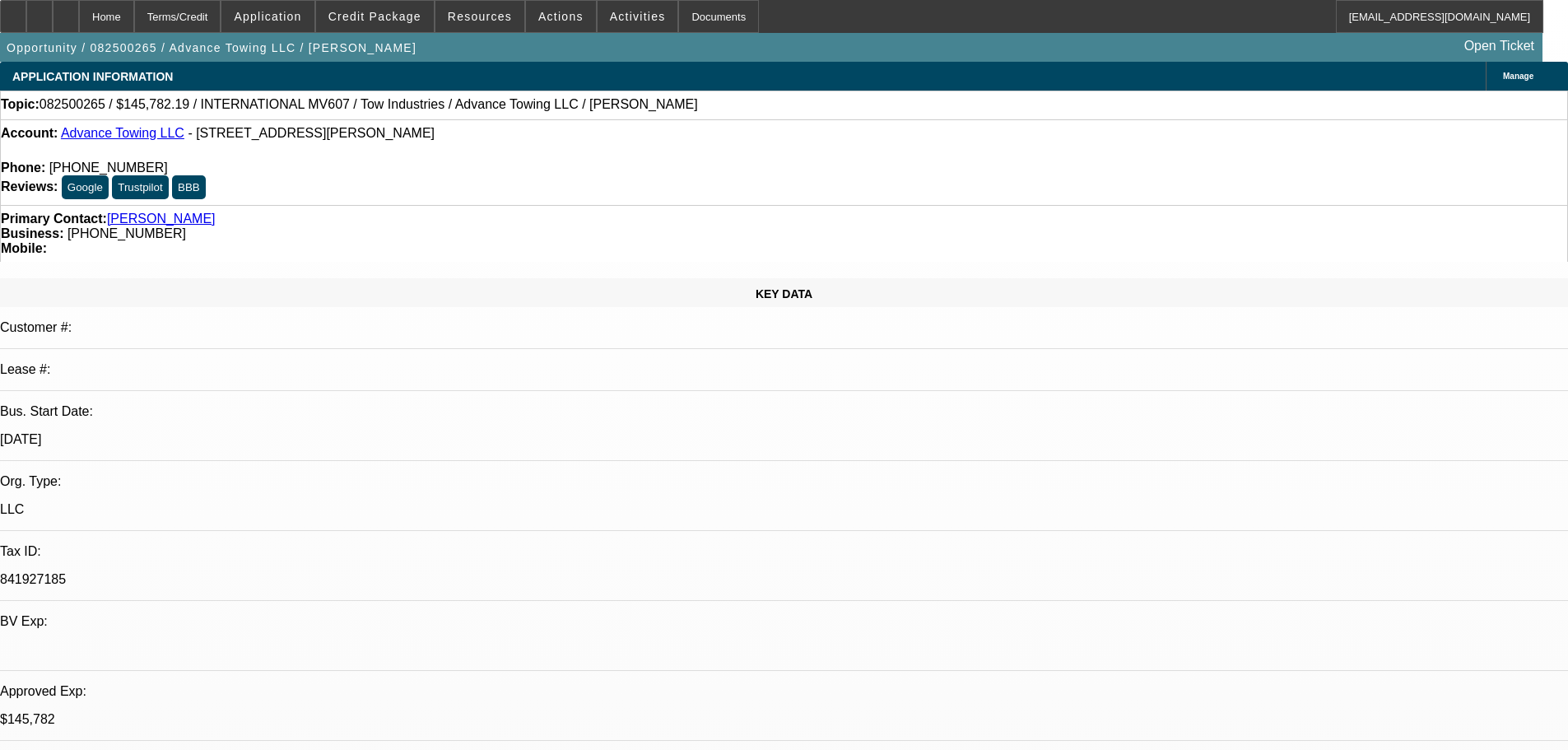
select select "0"
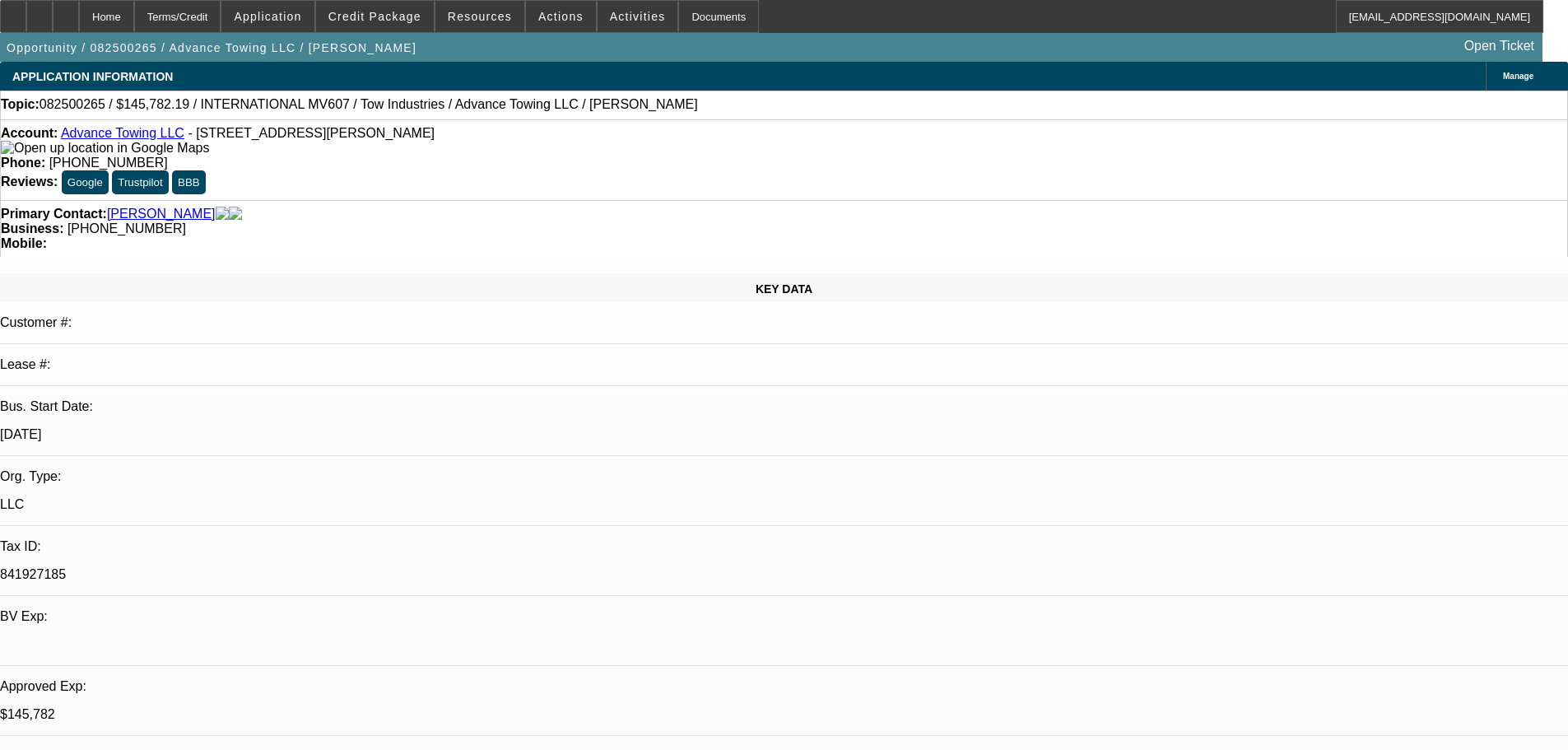
select select "0"
select select "0.1"
select select "4"
select select "0"
select select "2"
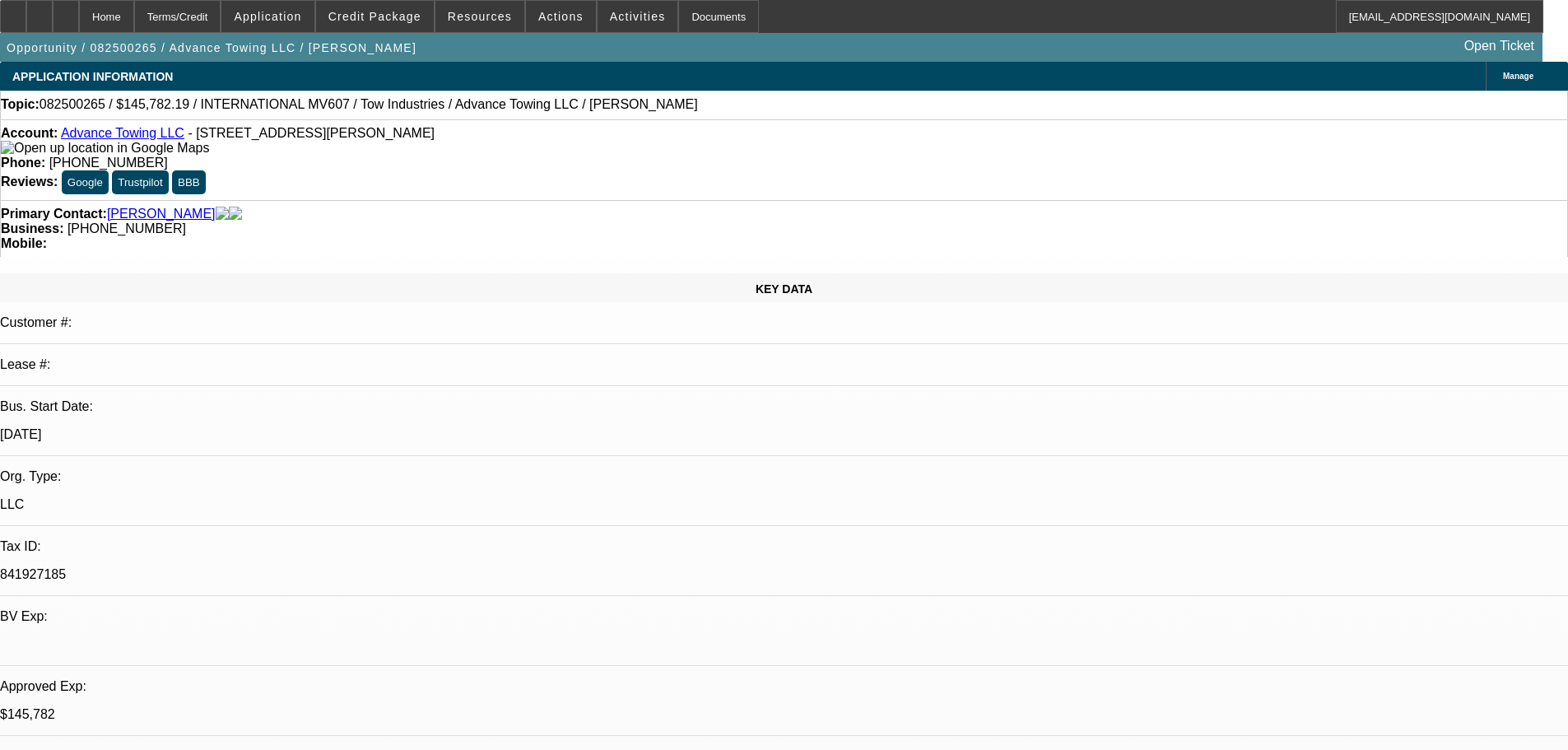
select select "0.1"
select select "4"
select select "2"
select select "0.1"
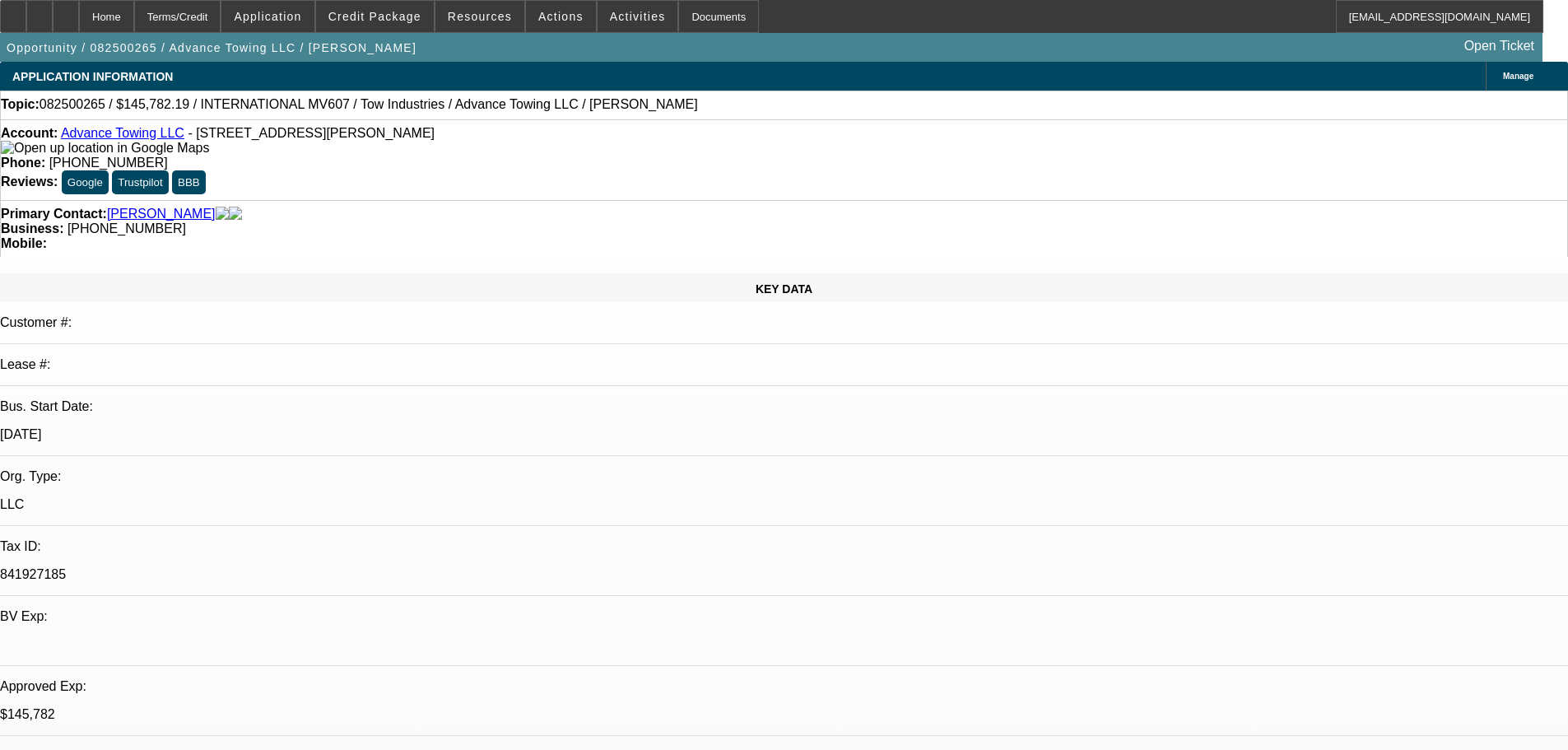
select select "4"
select select "0"
select select "2"
select select "0.1"
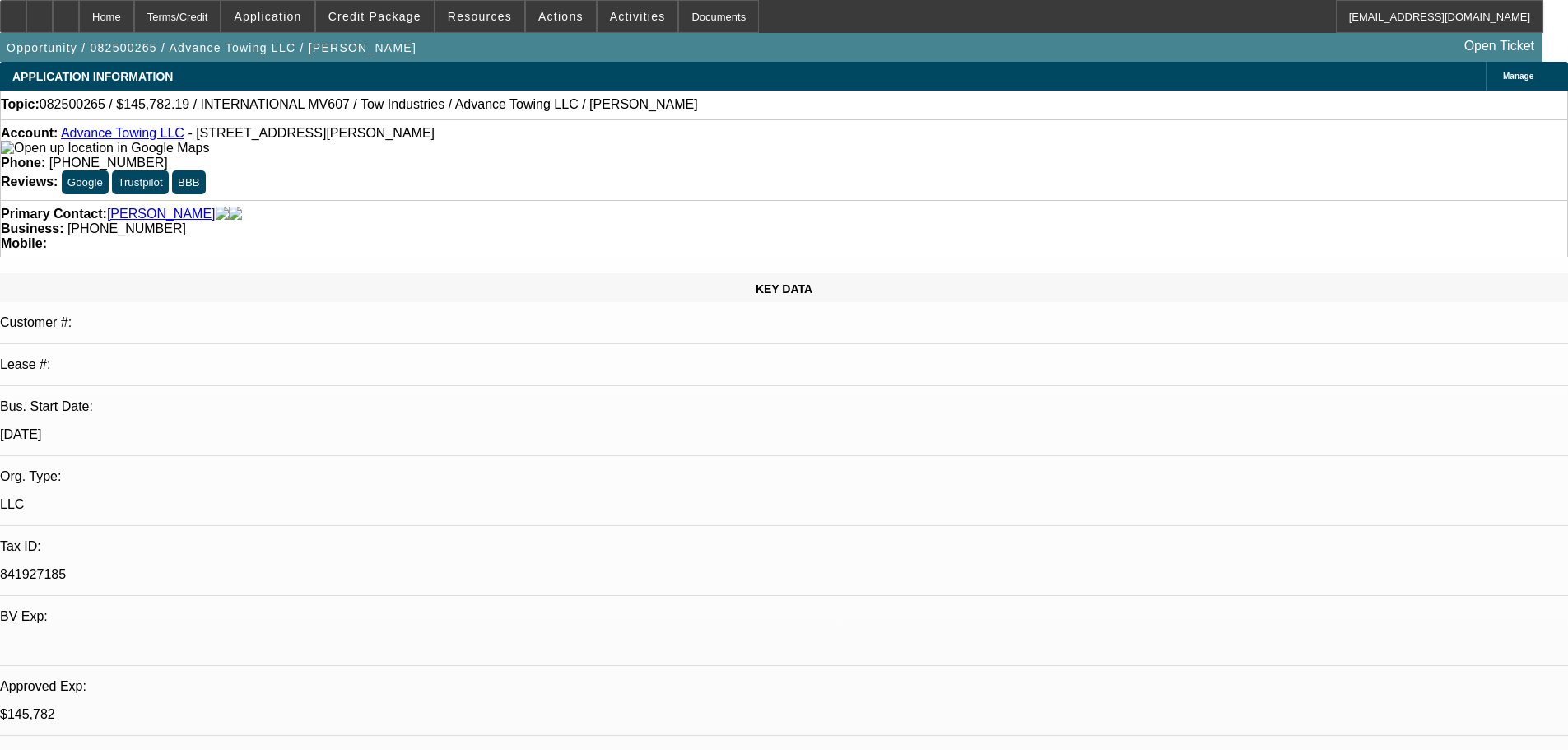
select select "4"
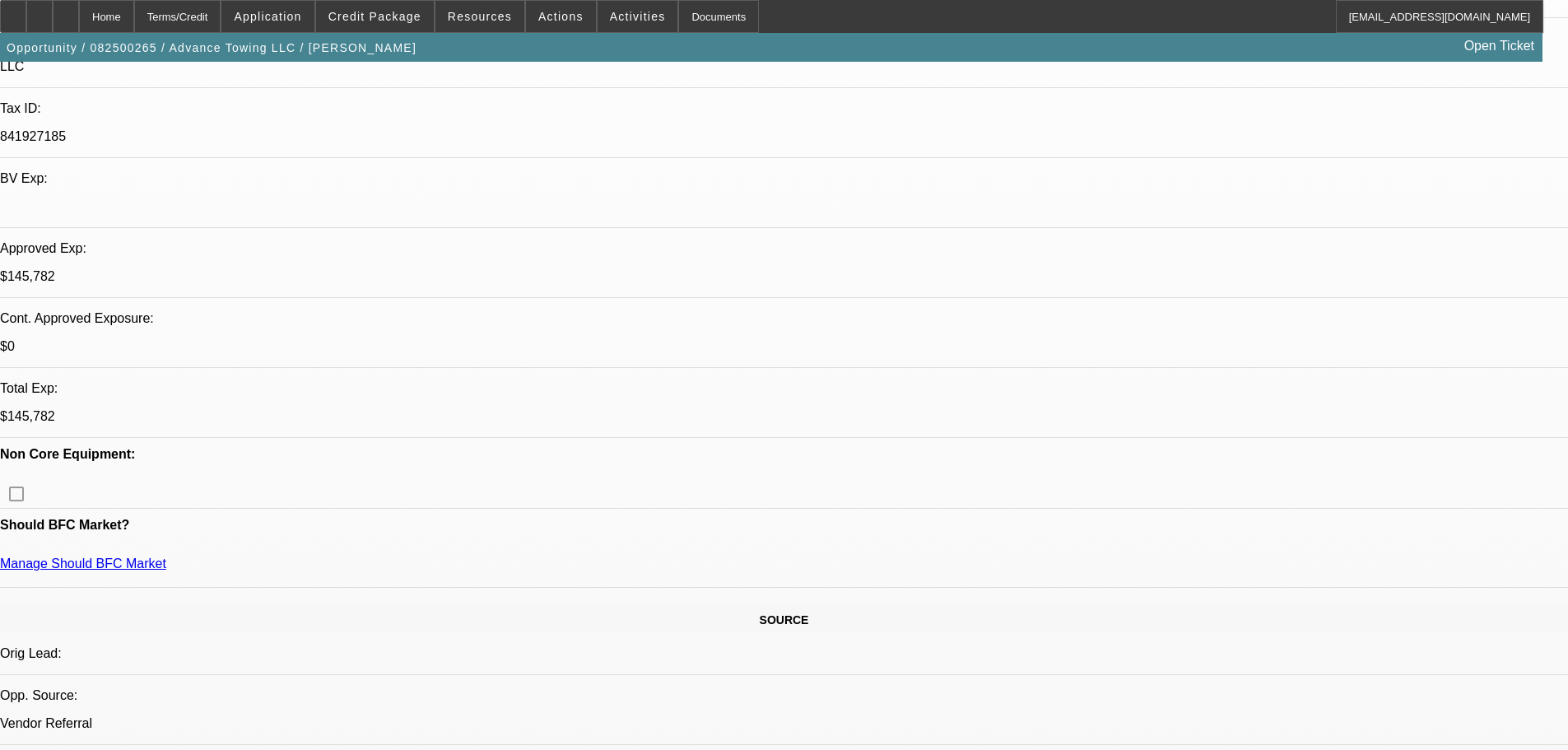
scroll to position [494, 0]
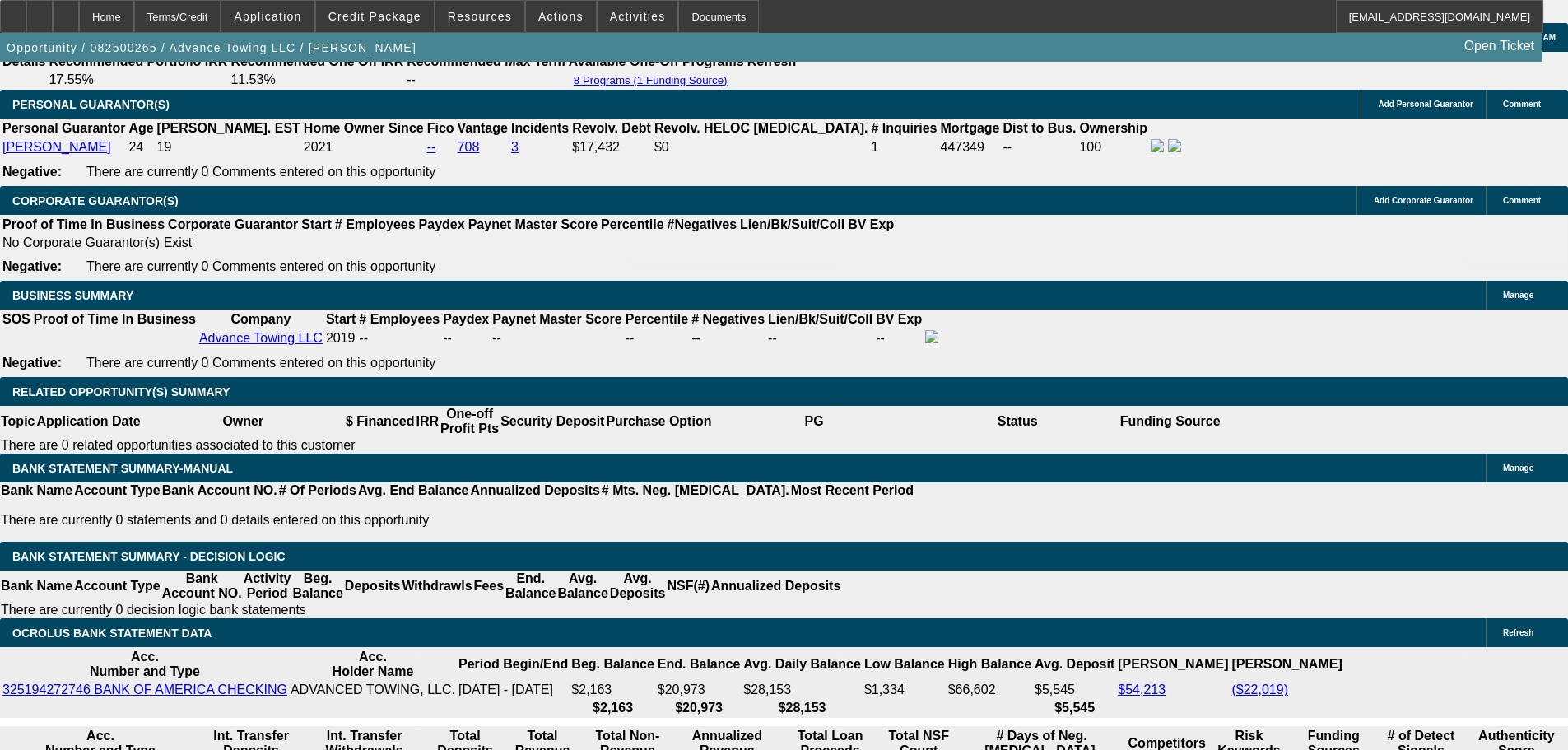
scroll to position [2469, 0]
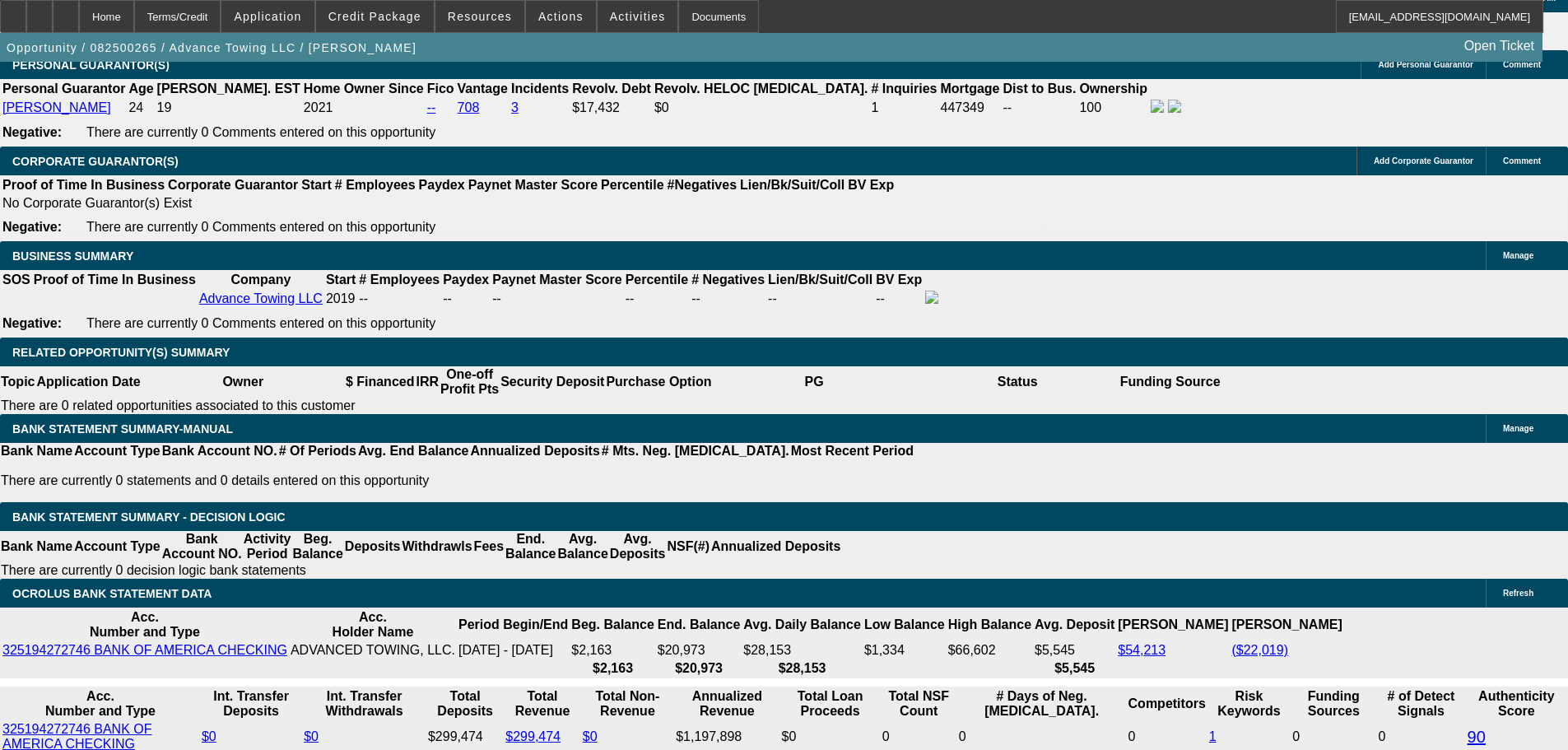
type input "9."
type input "UNKNOWN"
type input "9.9"
type input "$3,252.92"
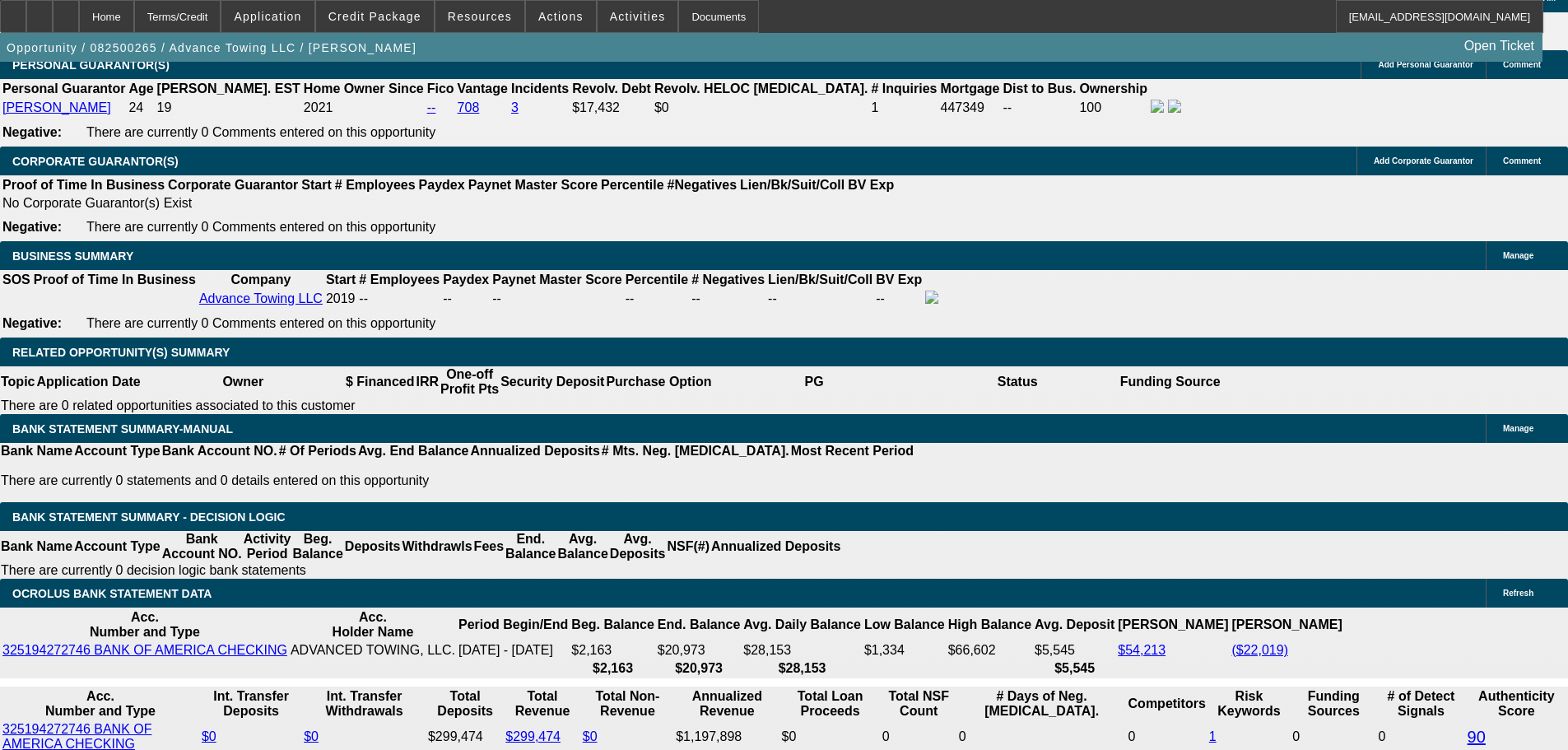
type input "9.99"
type input "$3,259.71"
type input "9.99"
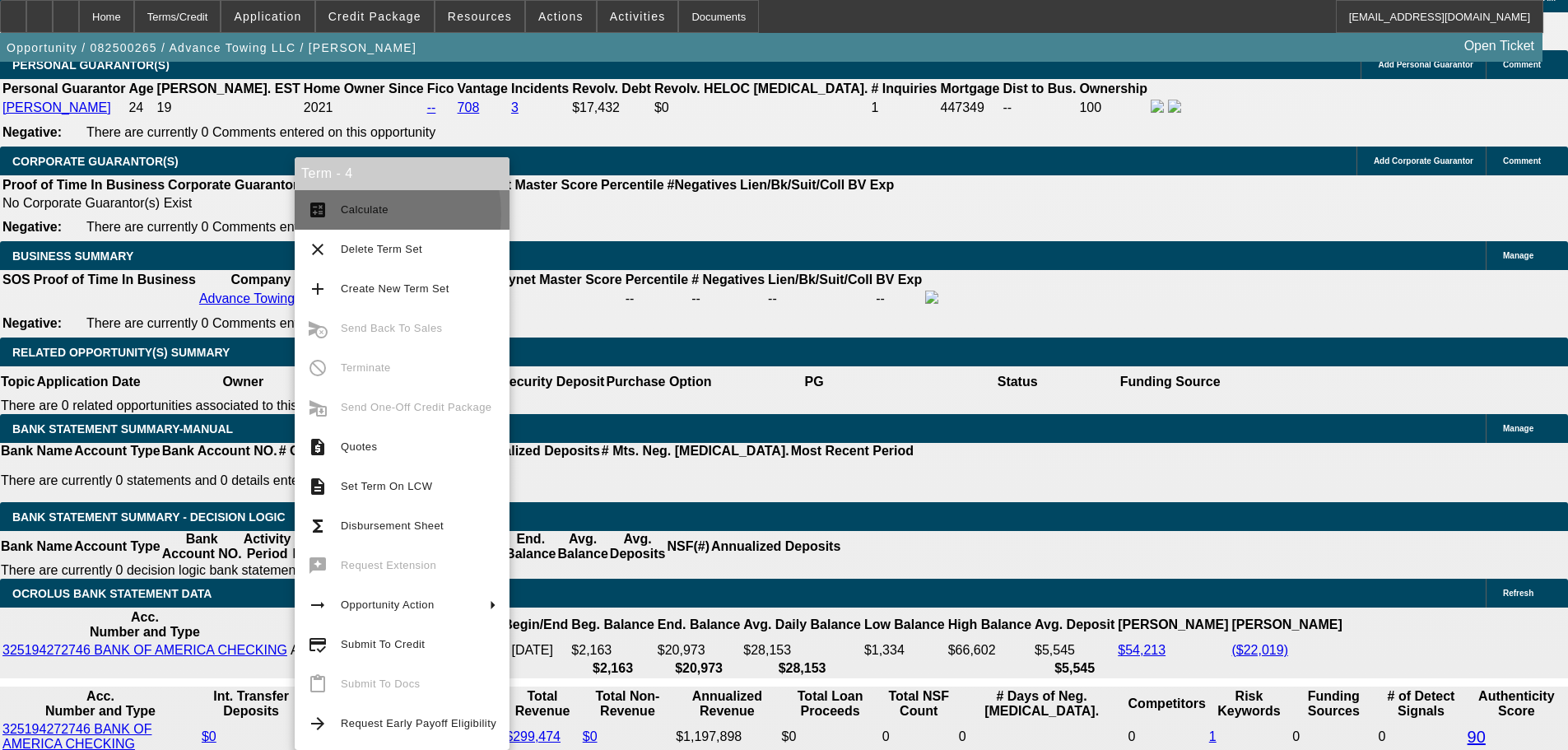
click at [365, 214] on span "Calculate" at bounding box center [365, 209] width 48 height 12
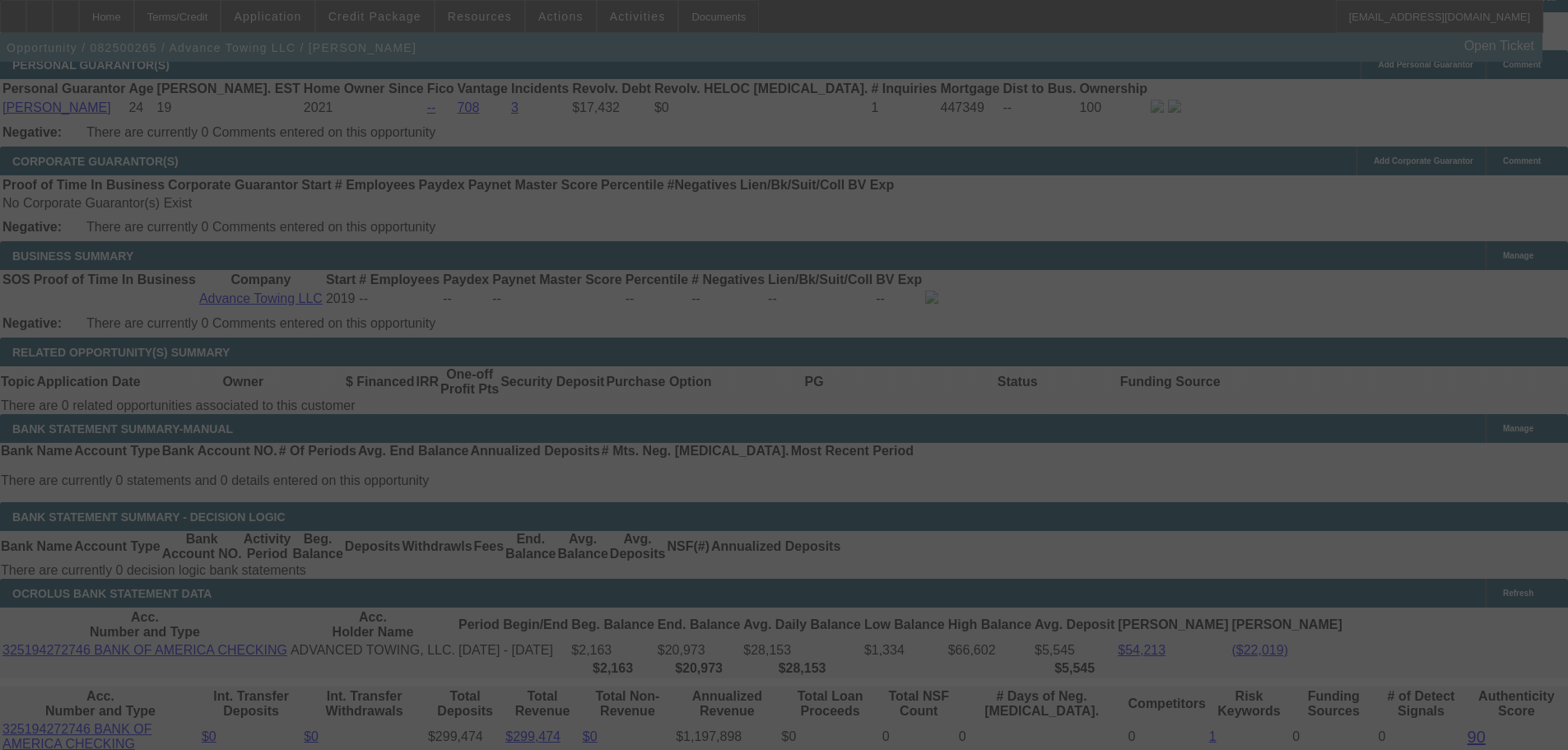
select select "0"
select select "0.1"
select select "4"
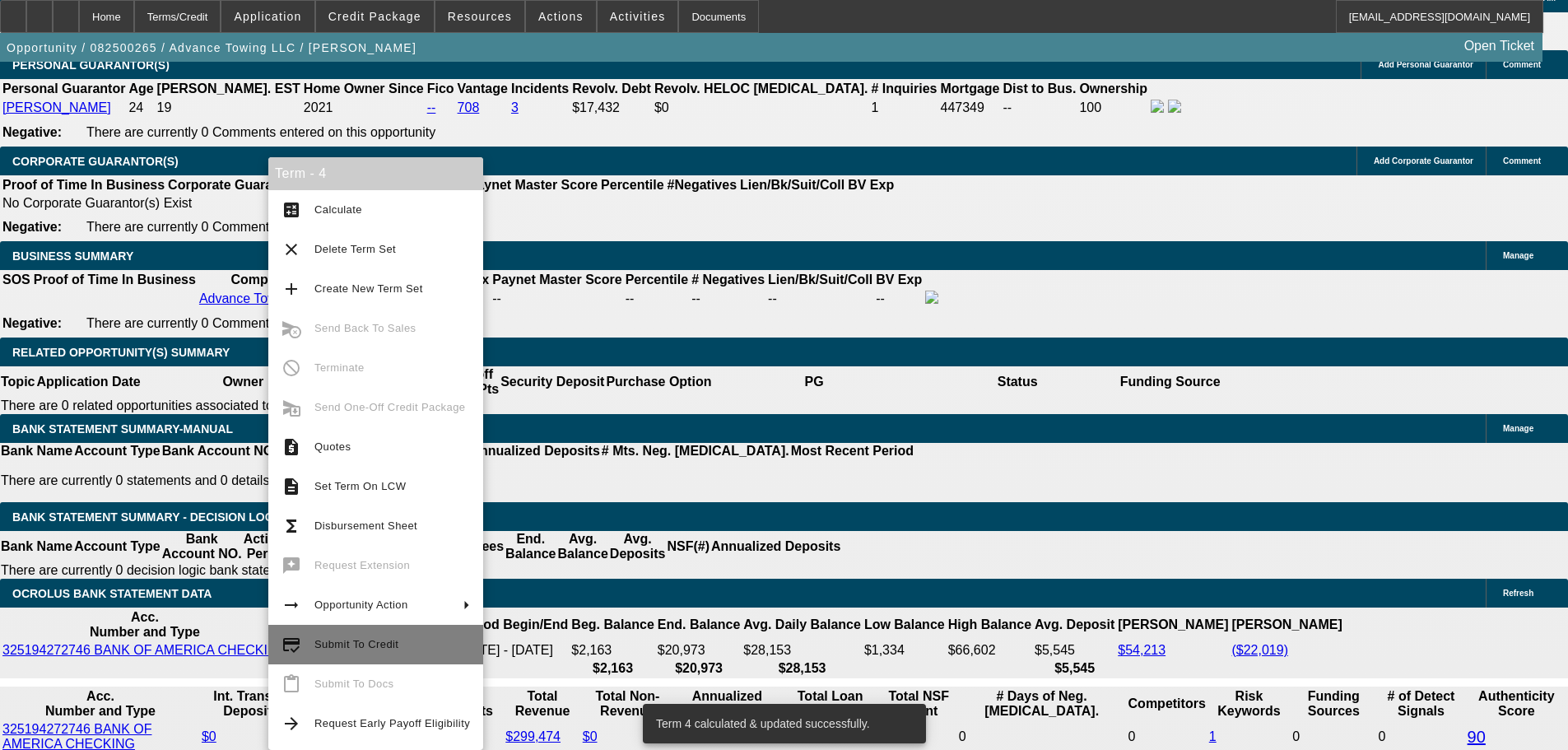
click at [400, 645] on span "Submit To Credit" at bounding box center [392, 644] width 155 height 20
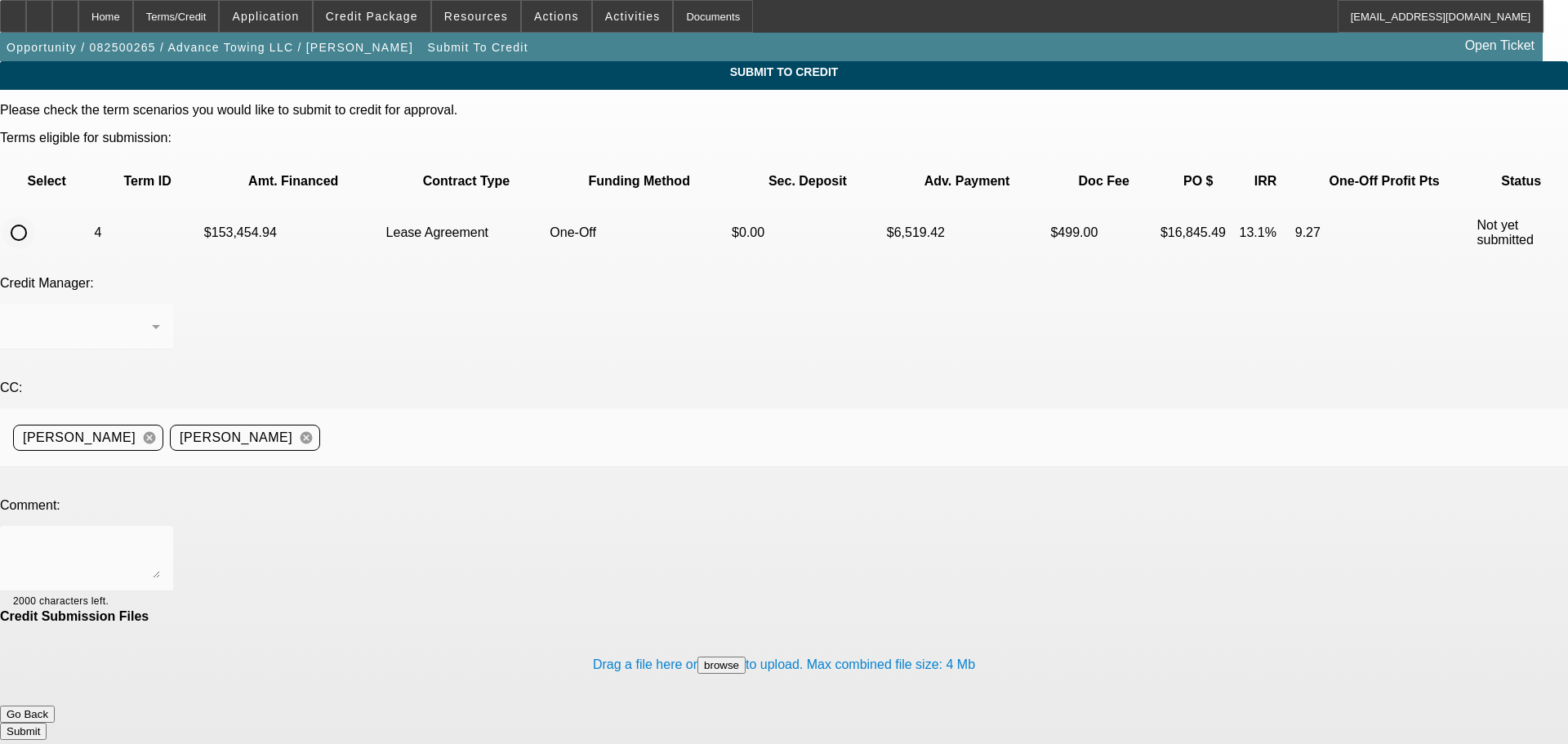
click at [36, 216] on input "radio" at bounding box center [19, 232] width 33 height 33
radio input "true"
click at [151, 317] on div "Syndications" at bounding box center [82, 326] width 138 height 20
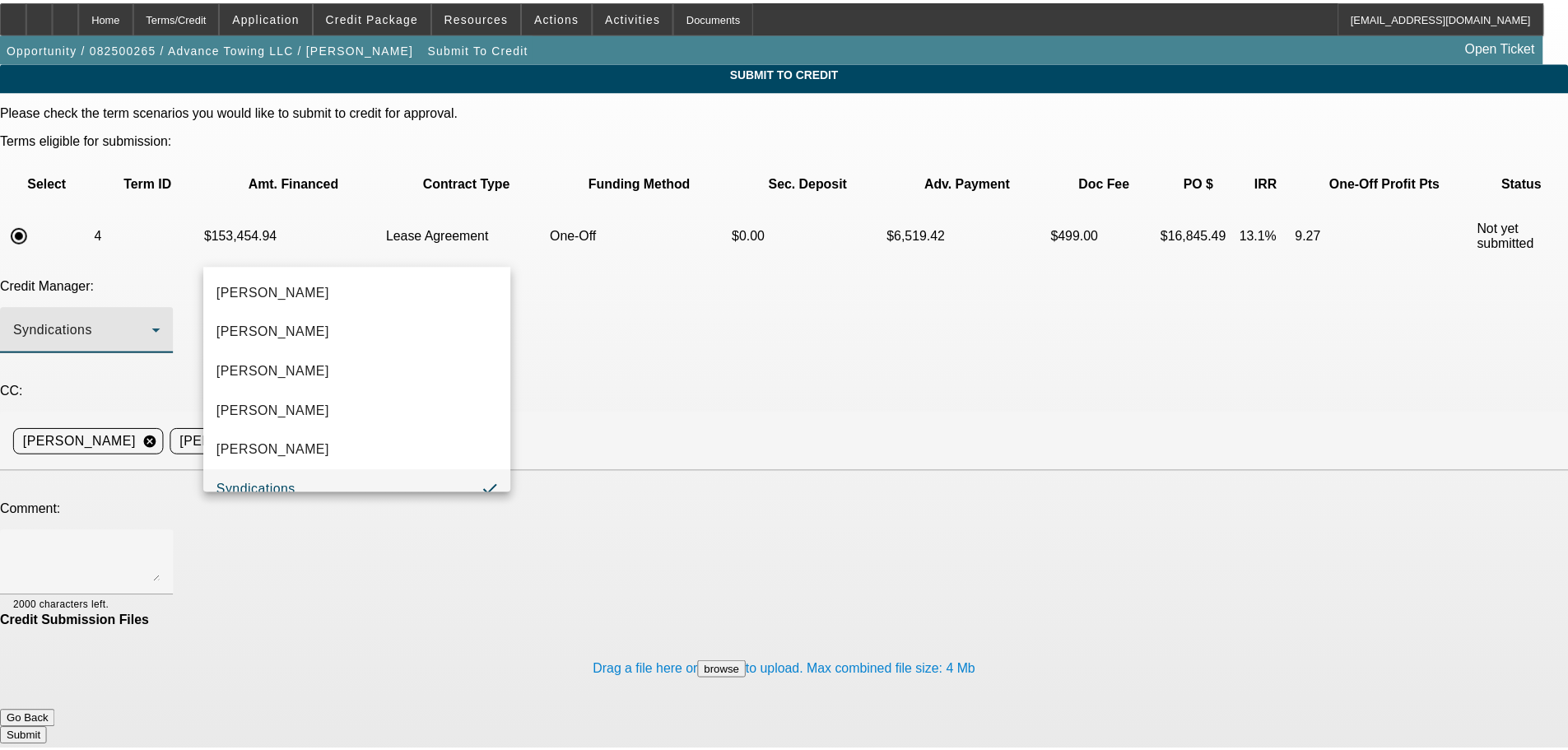
scroll to position [17, 0]
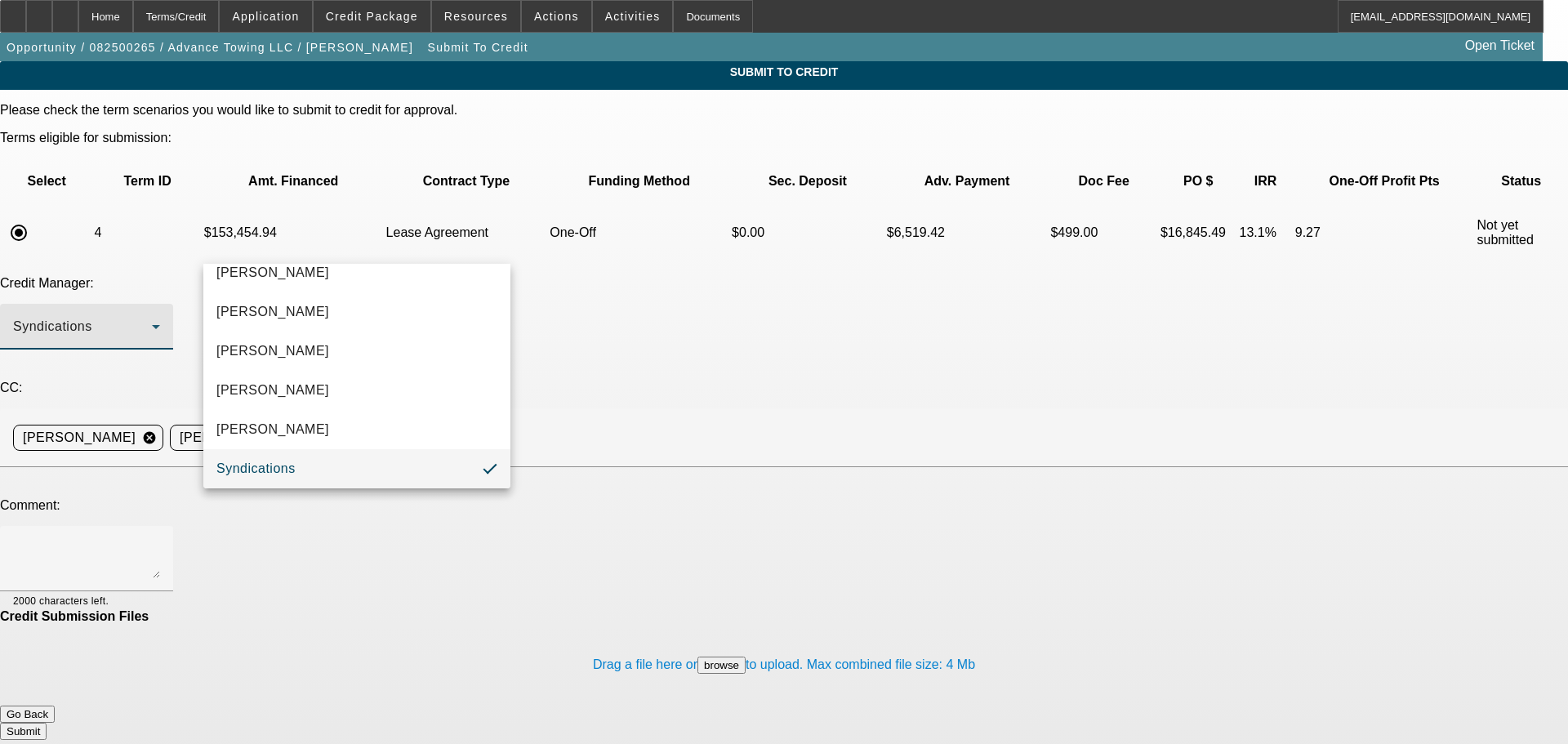
click at [341, 249] on div at bounding box center [784, 372] width 1568 height 744
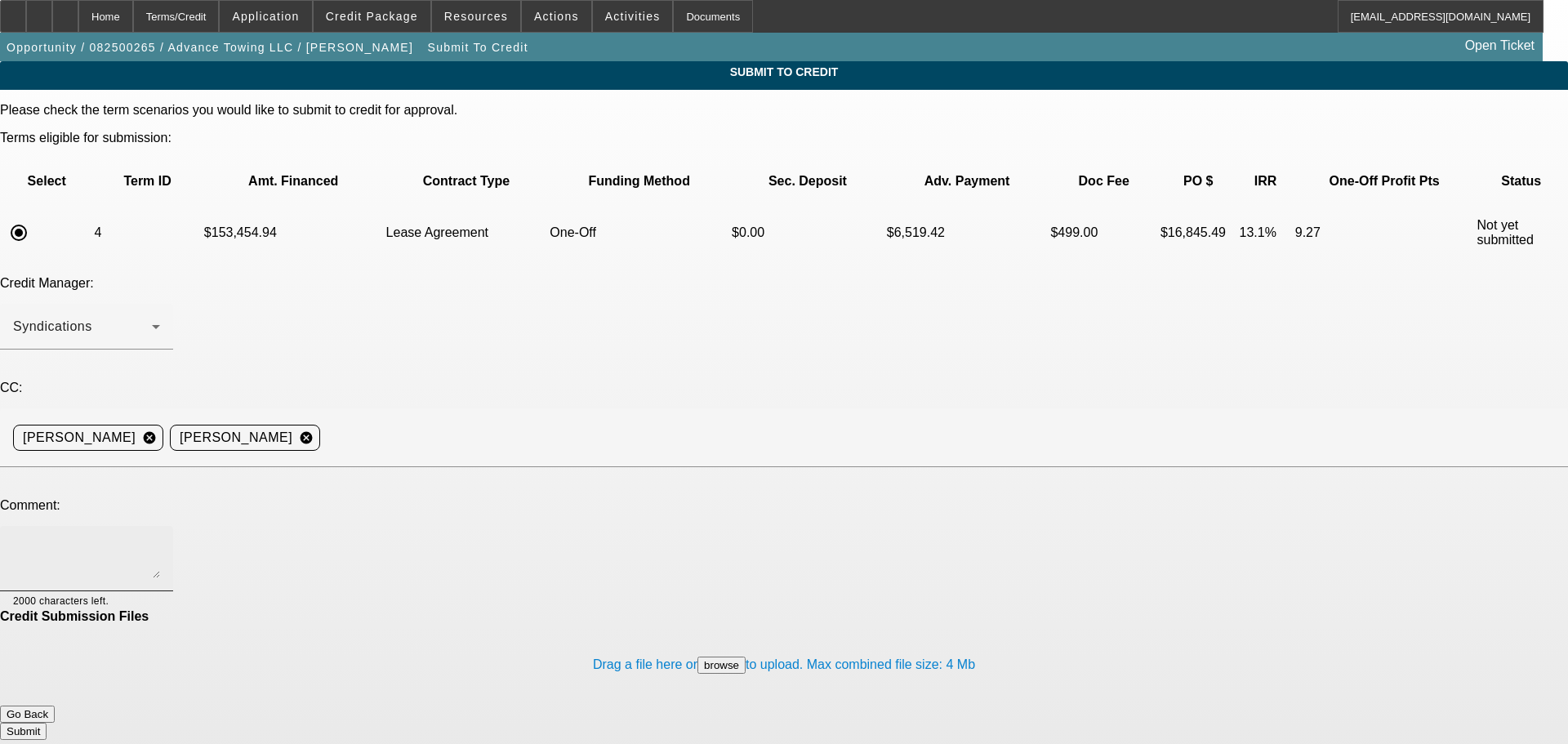
click at [160, 538] on textarea at bounding box center [86, 558] width 147 height 39
type textarea "Please send to FinPac. Thank you."
click at [47, 723] on button "Submit" at bounding box center [23, 731] width 47 height 17
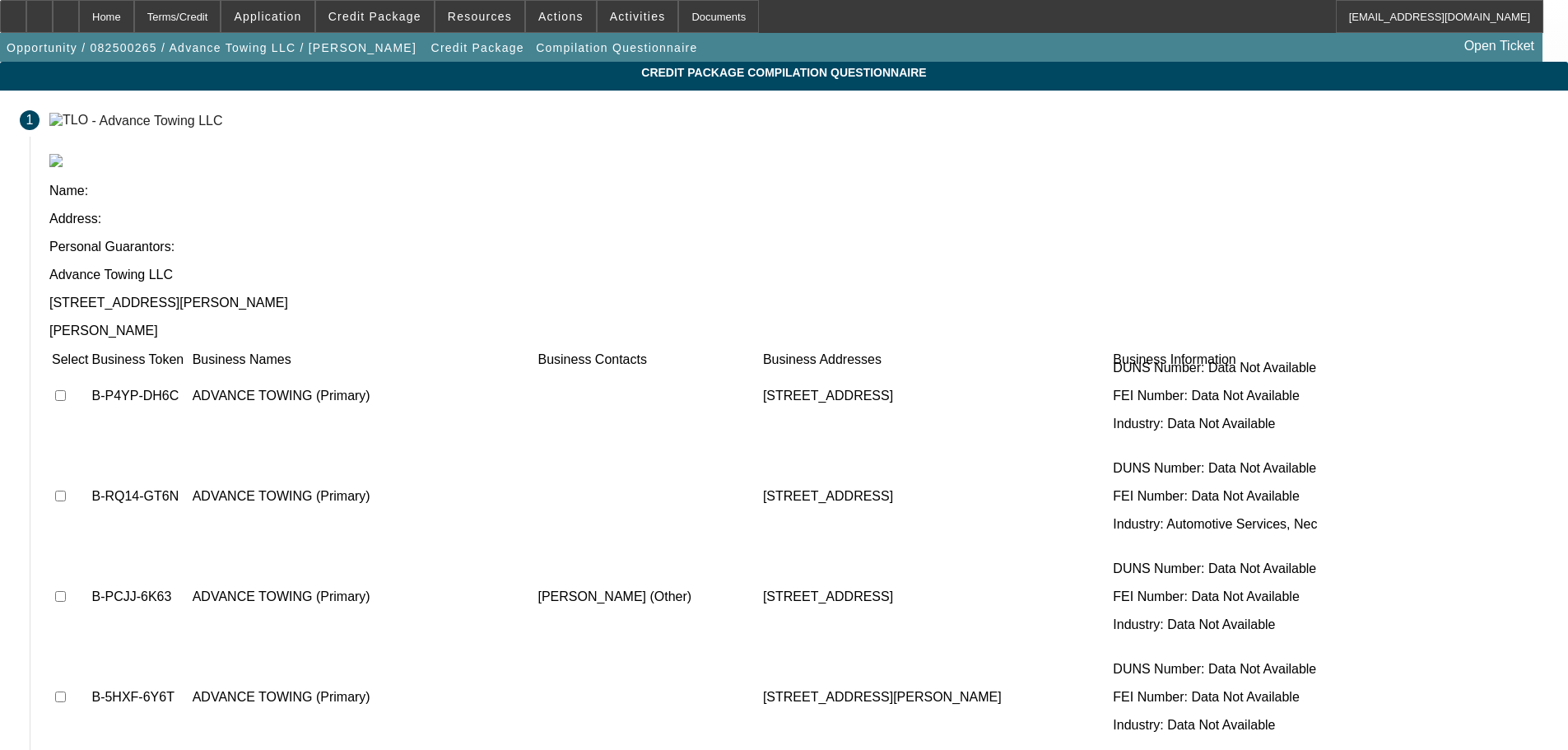
scroll to position [329, 0]
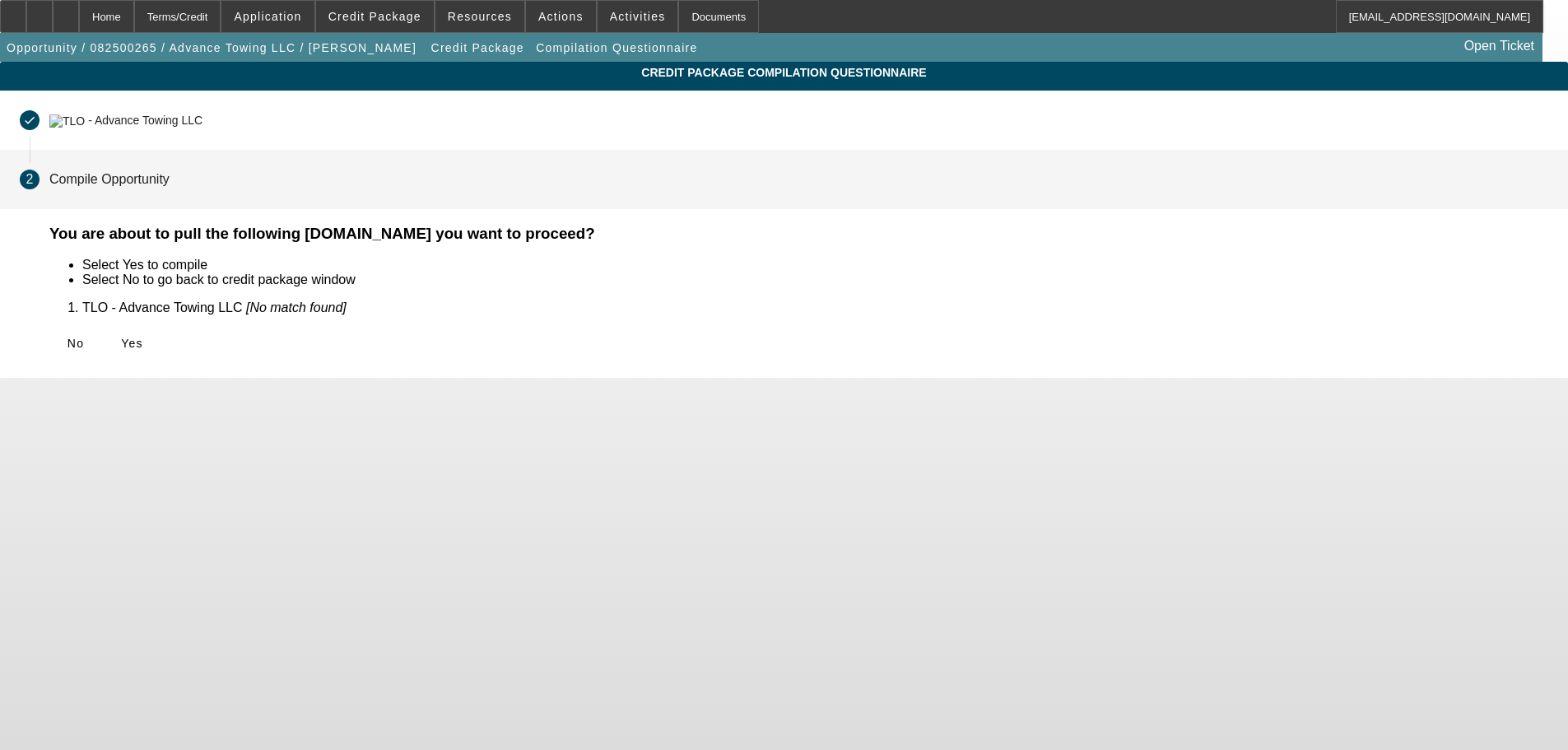
scroll to position [0, 0]
click at [121, 336] on icon at bounding box center [121, 343] width 0 height 13
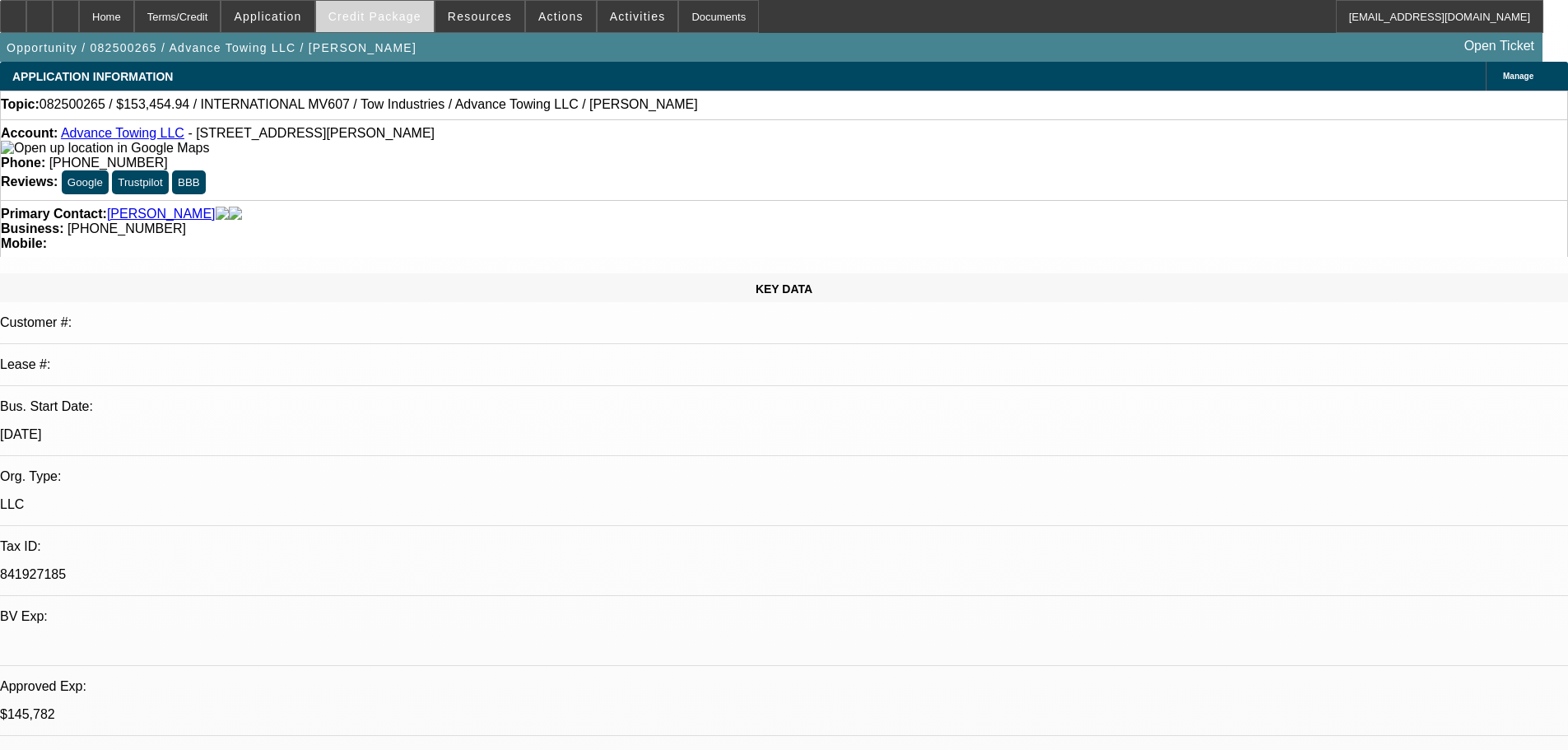
select select "0"
select select "0.1"
select select "4"
select select "0"
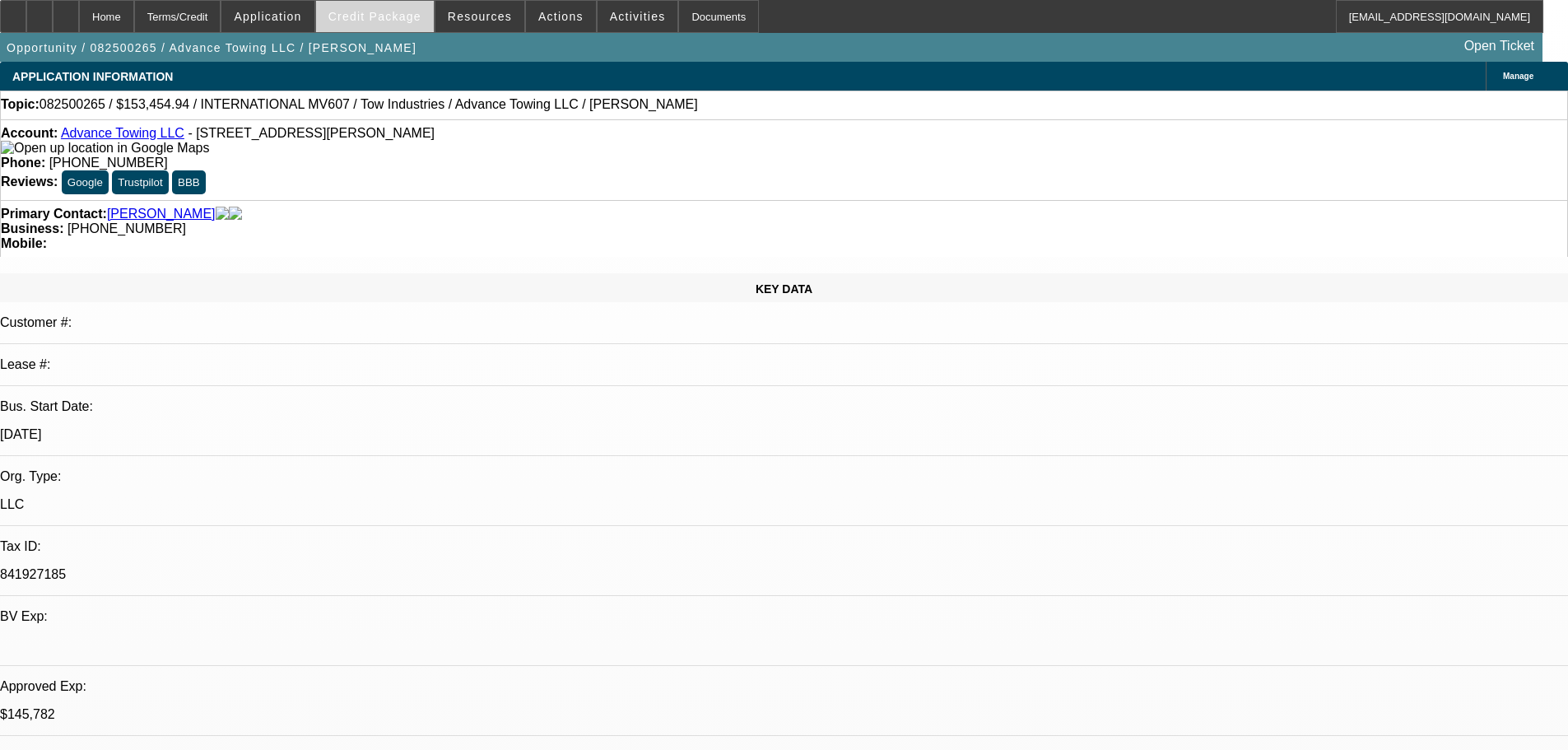
select select "2"
select select "0.1"
select select "4"
select select "2"
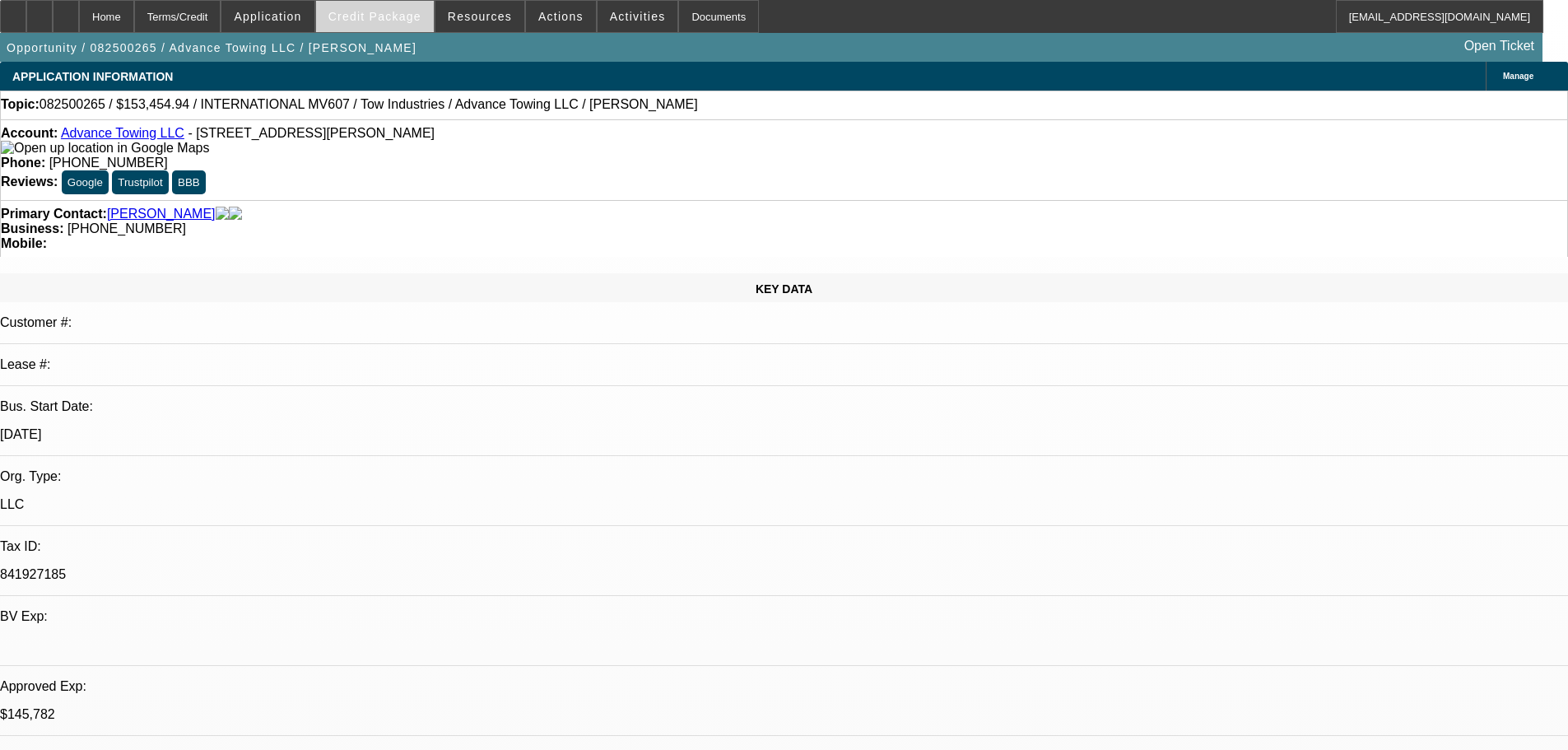
select select "0.1"
select select "4"
select select "0"
select select "2"
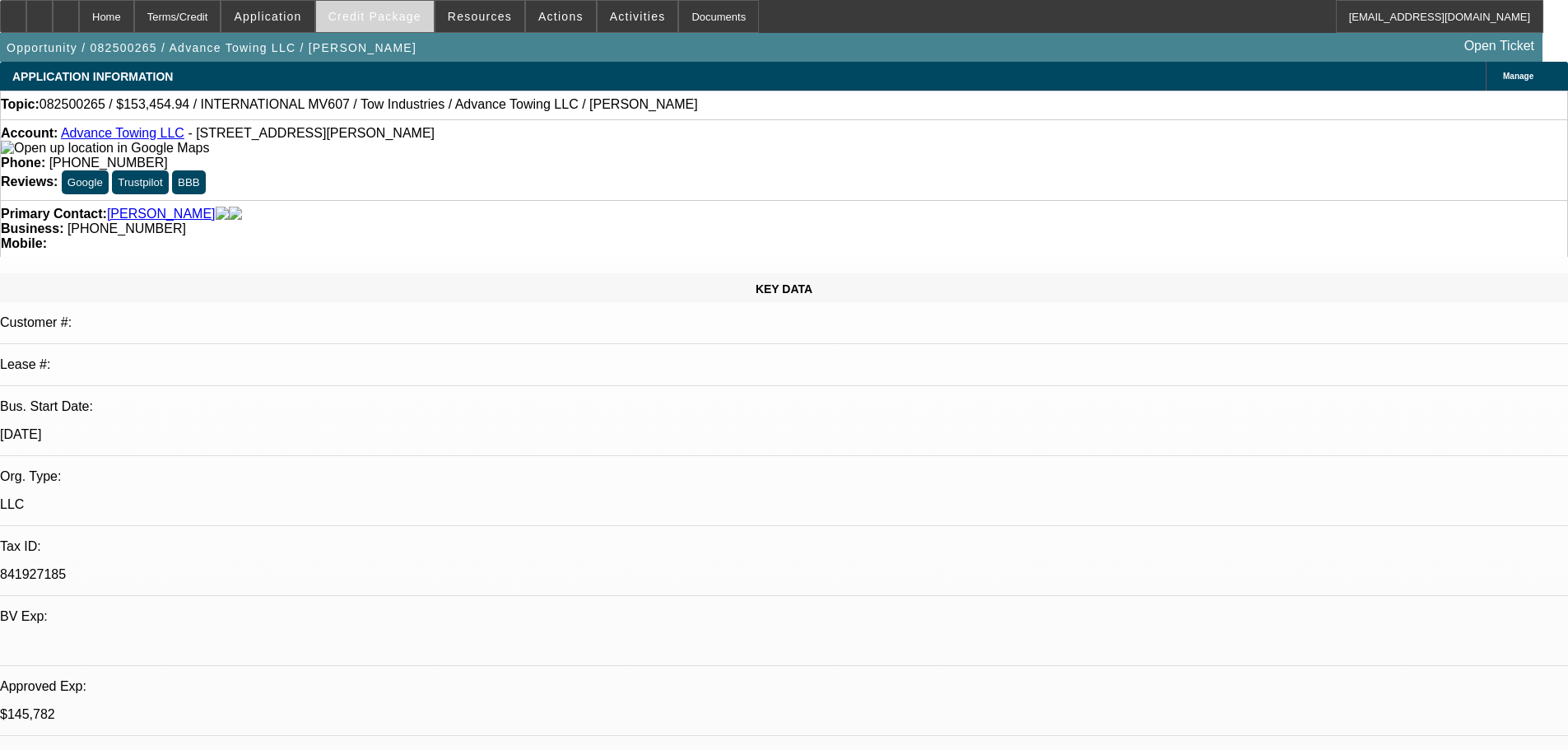
select select "0.1"
select select "4"
